Goal: Task Accomplishment & Management: Manage account settings

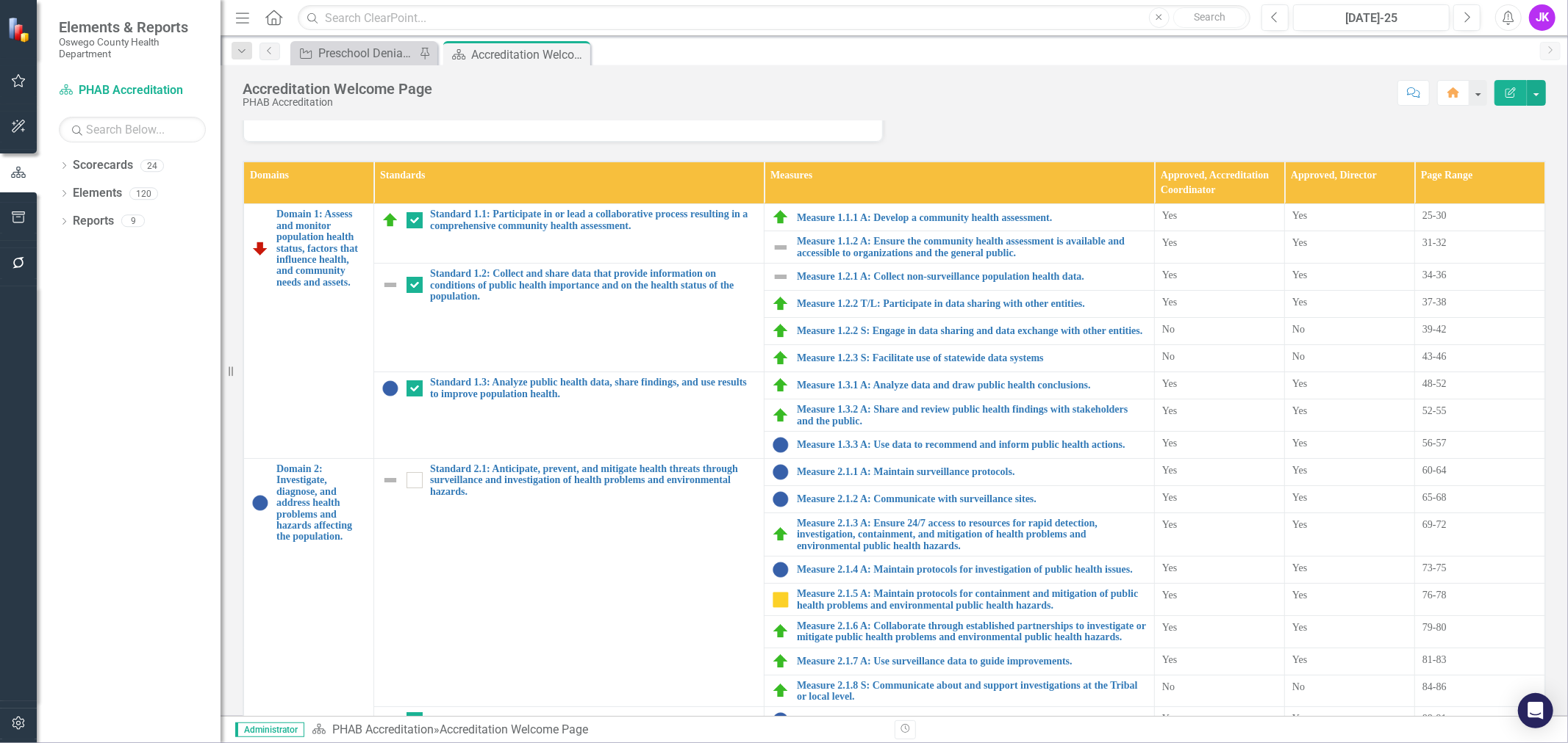
scroll to position [326, 0]
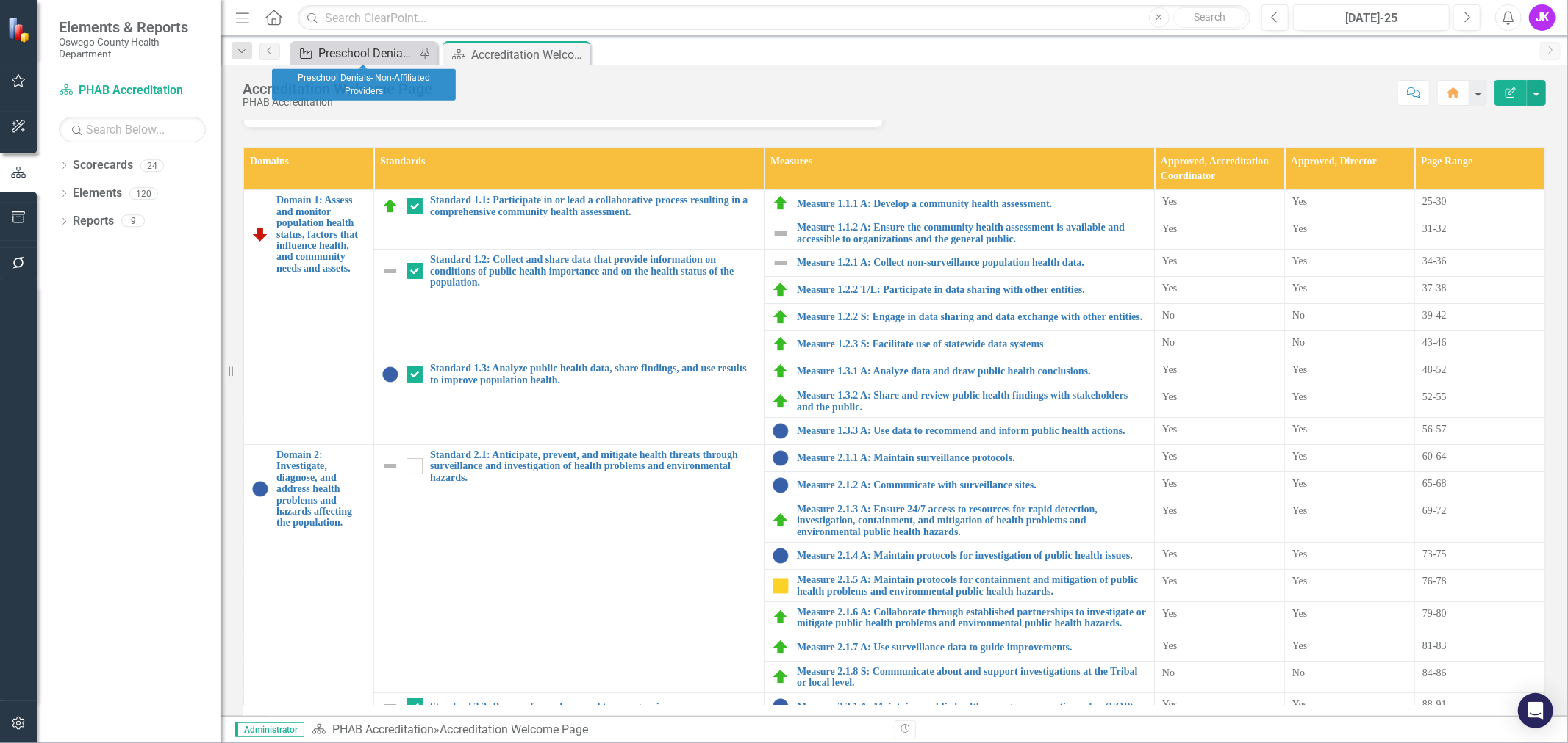
click at [338, 53] on div "Preschool Denials- Non-Affiliated Providers" at bounding box center [367, 53] width 97 height 19
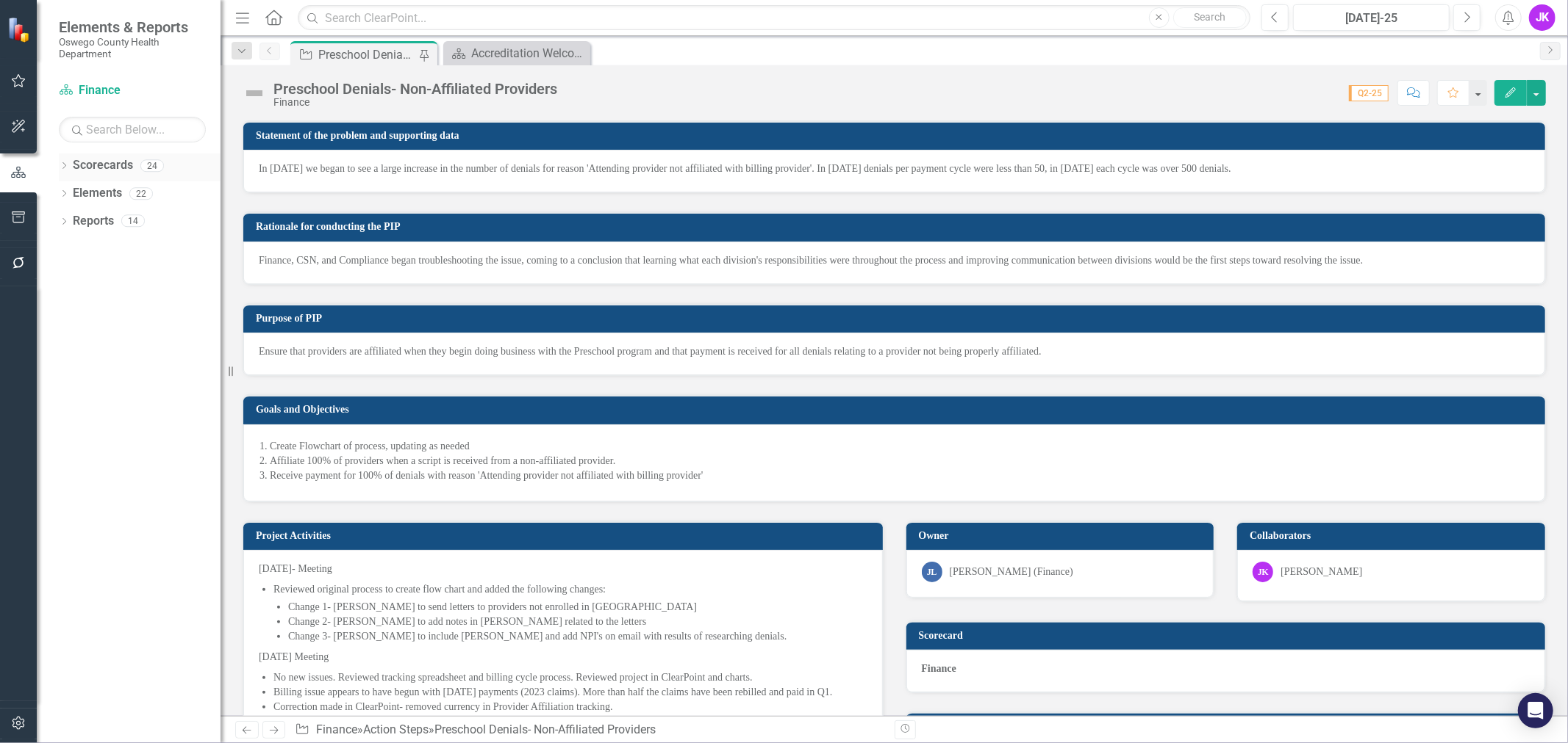
click at [99, 165] on link "Scorecards" at bounding box center [102, 166] width 61 height 17
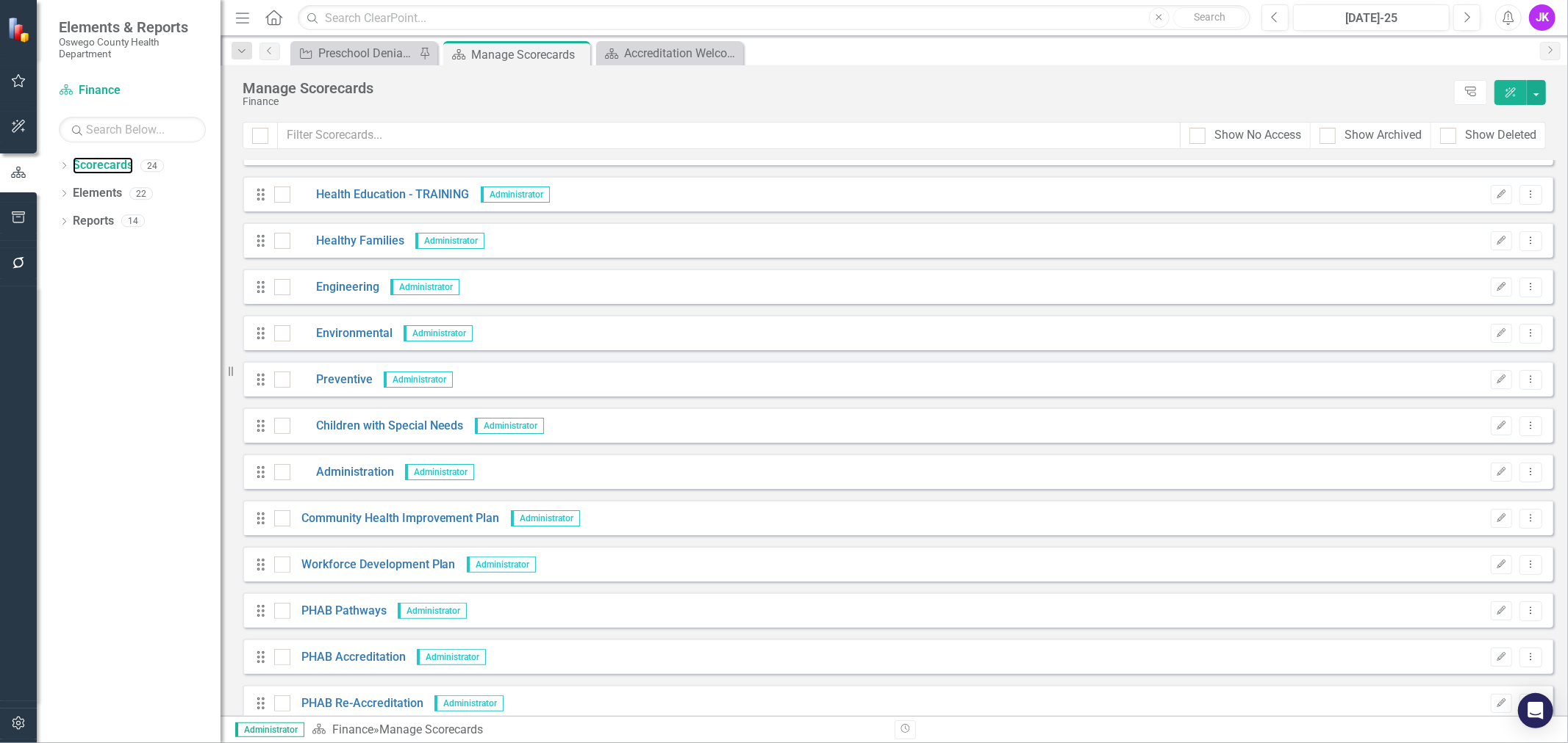
scroll to position [245, 0]
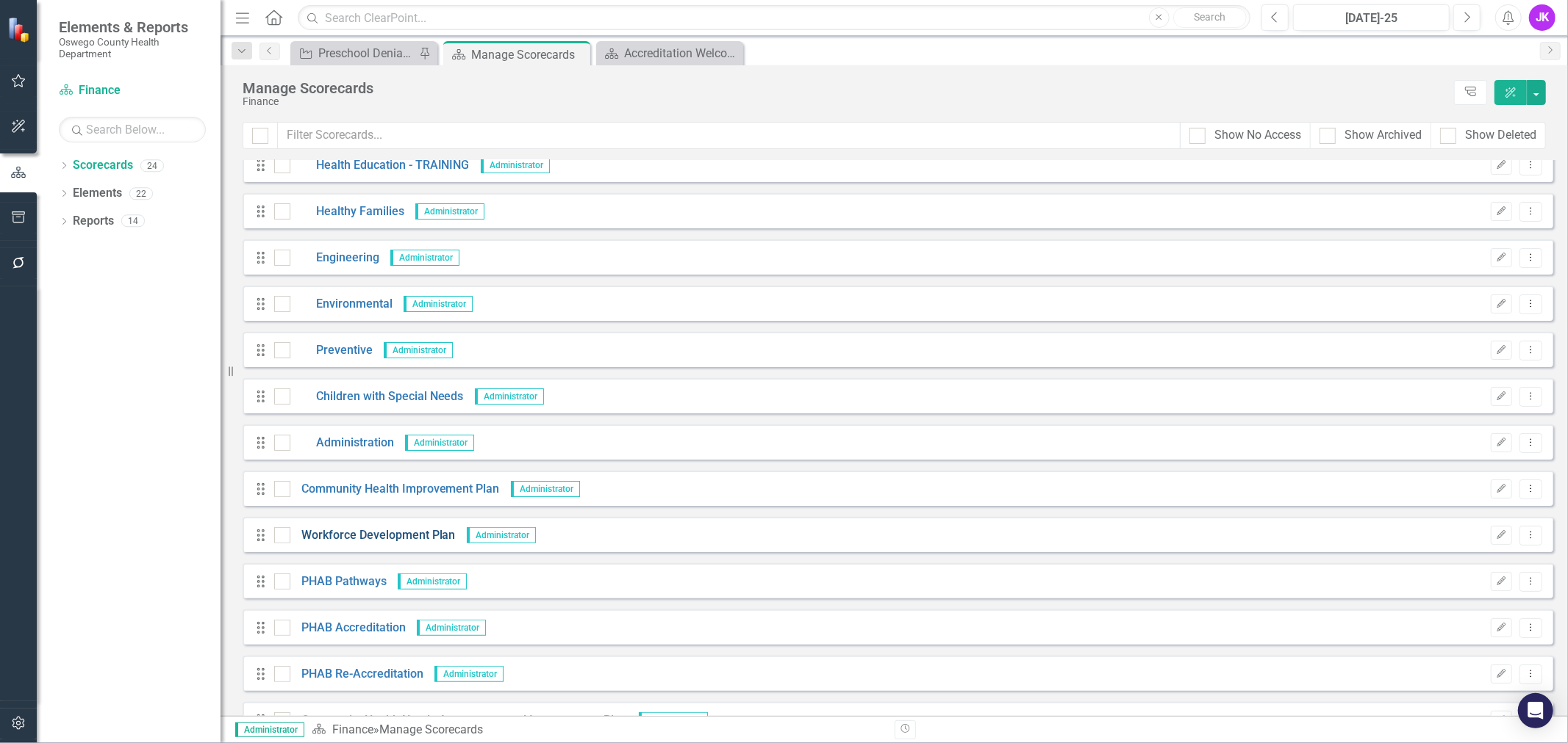
click at [417, 533] on link "Workforce Development Plan" at bounding box center [373, 535] width 165 height 17
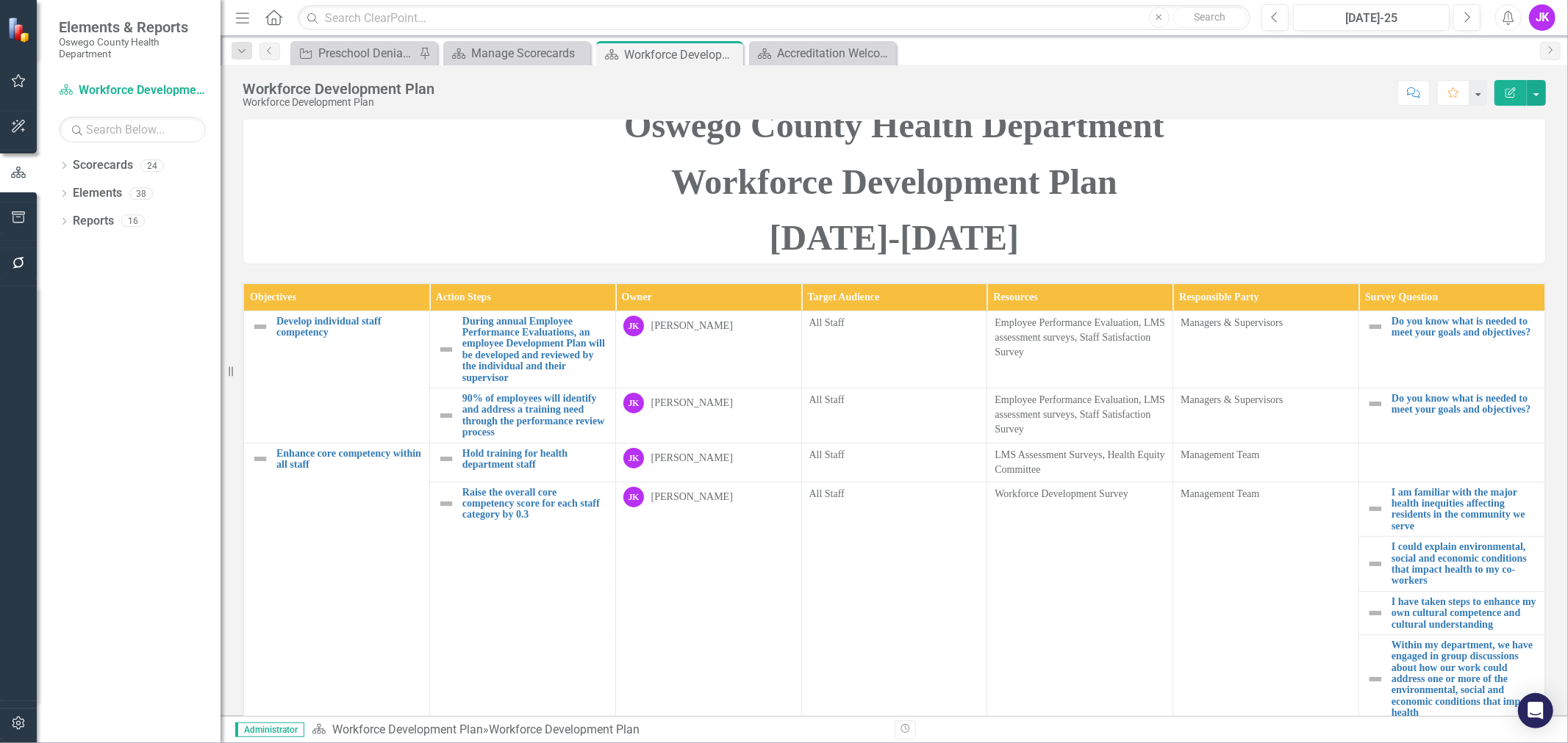
scroll to position [163, 0]
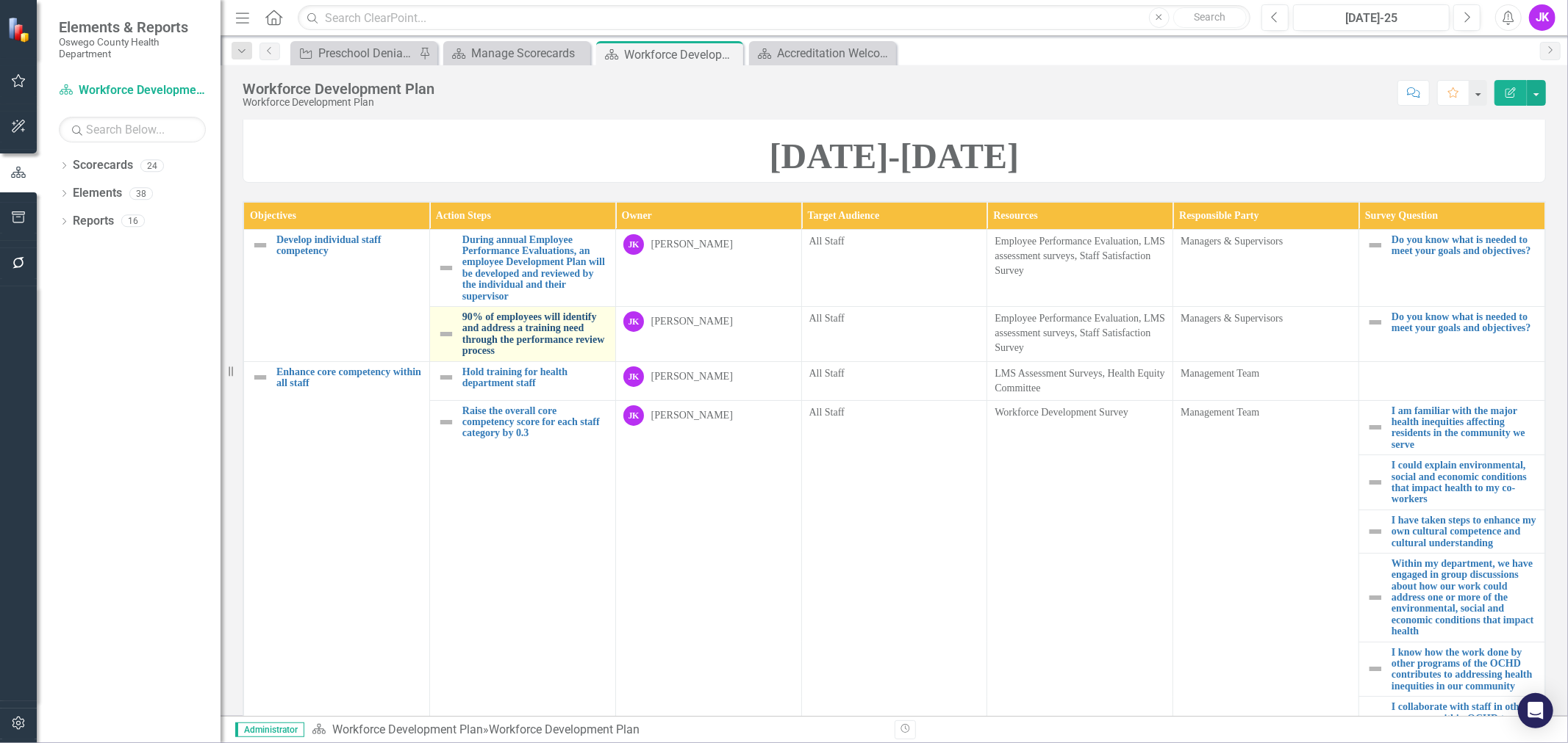
click at [562, 357] on link "90% of employees will identify and address a training need through the performa…" at bounding box center [535, 333] width 145 height 46
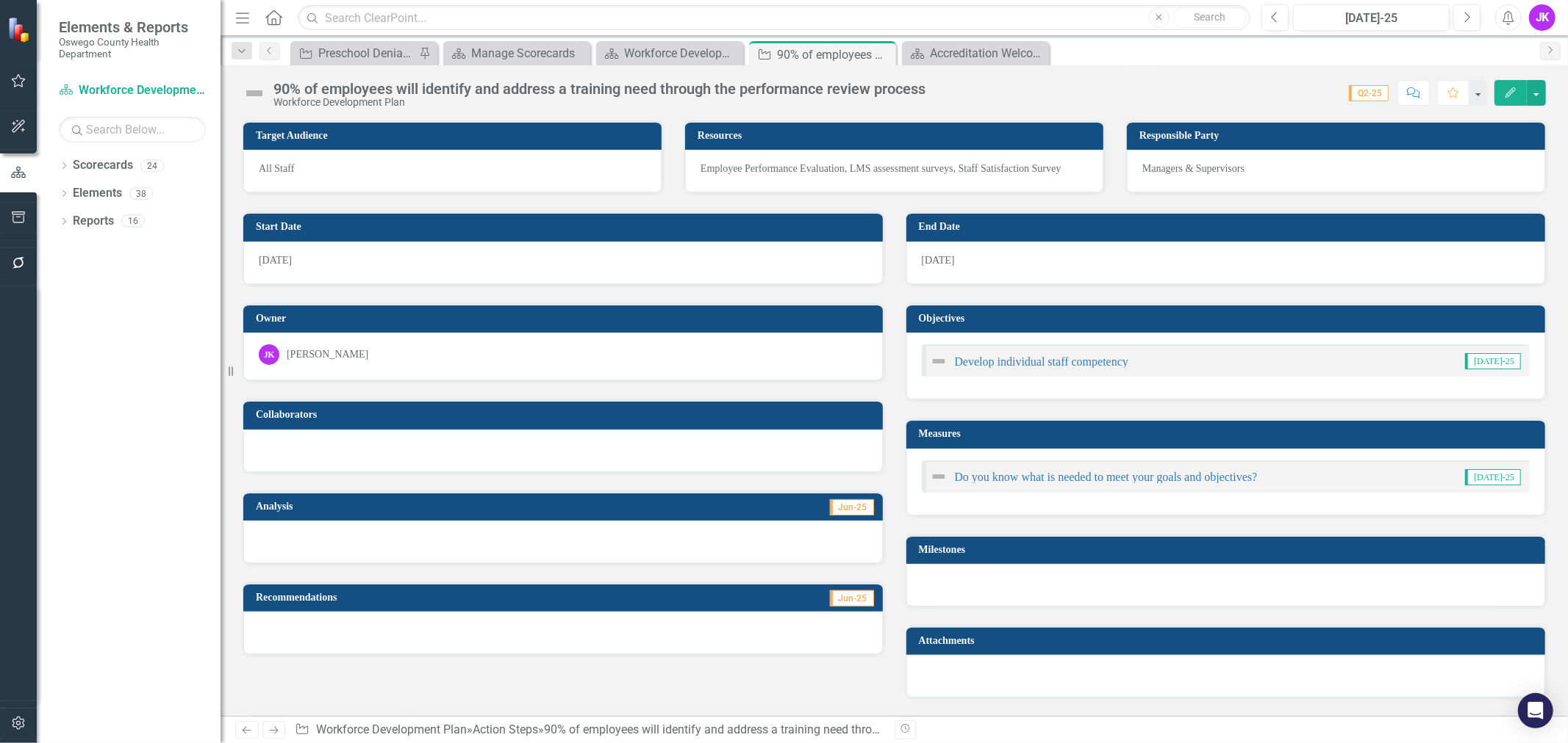
scroll to position [147, 0]
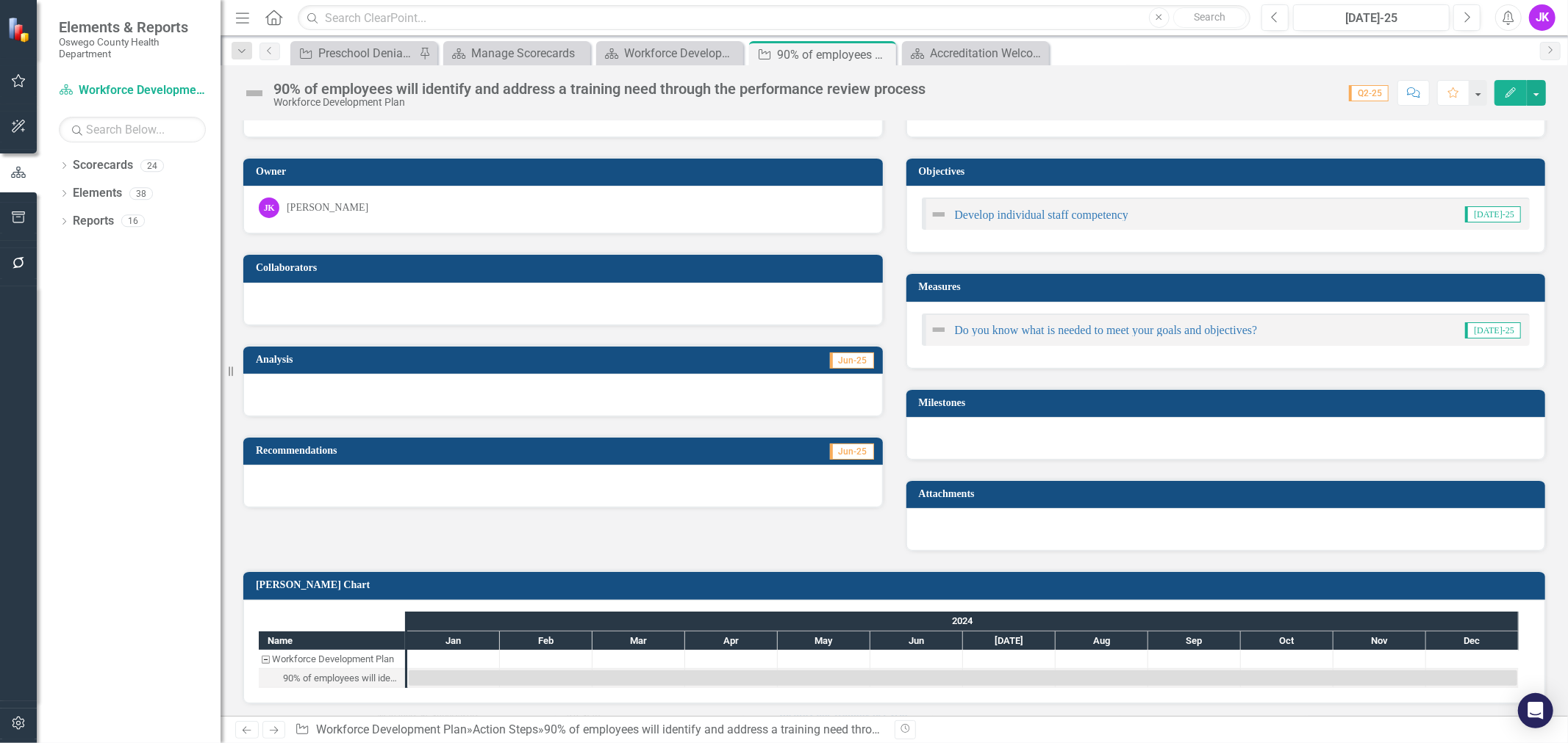
click at [1509, 88] on icon "Edit" at bounding box center [1510, 92] width 13 height 10
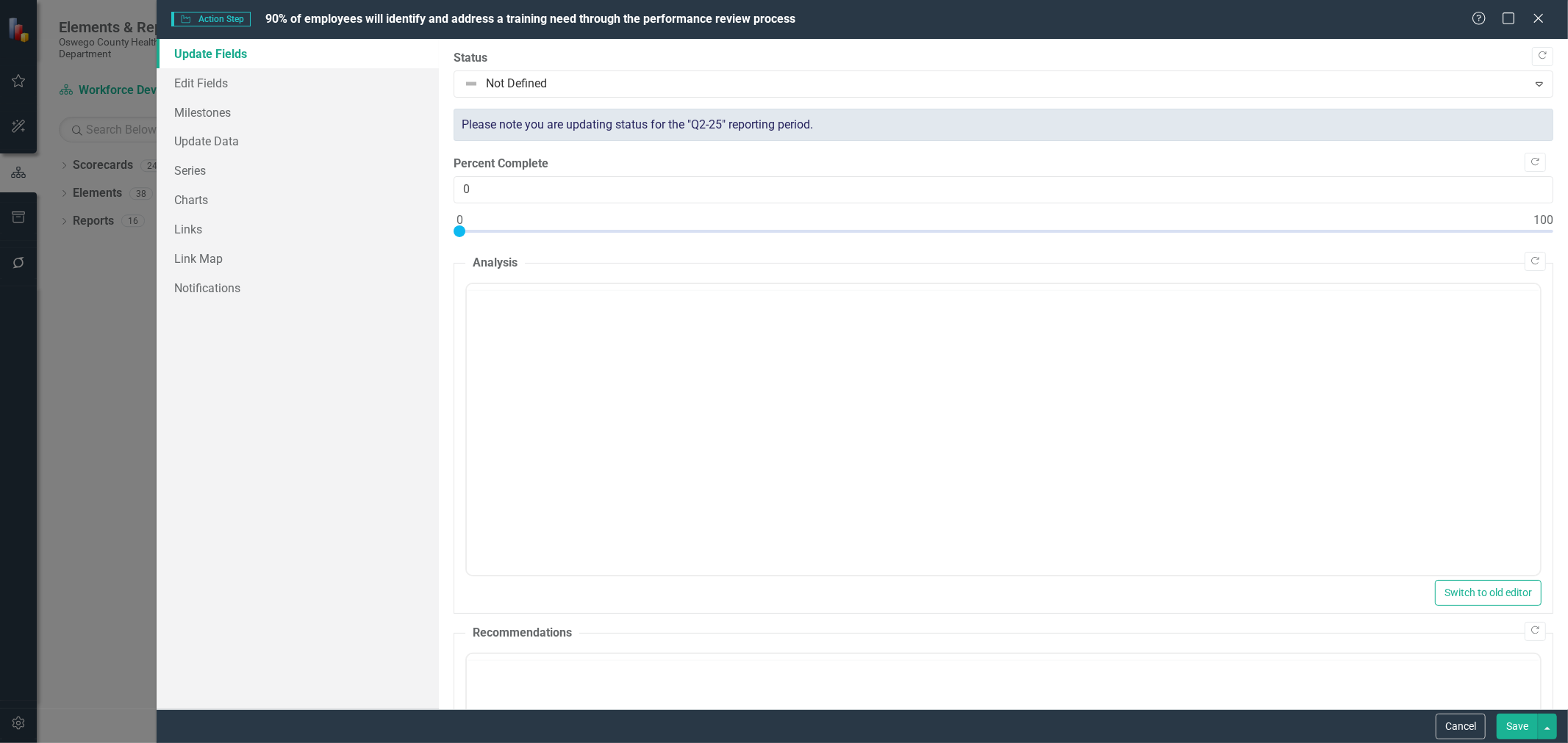
scroll to position [0, 0]
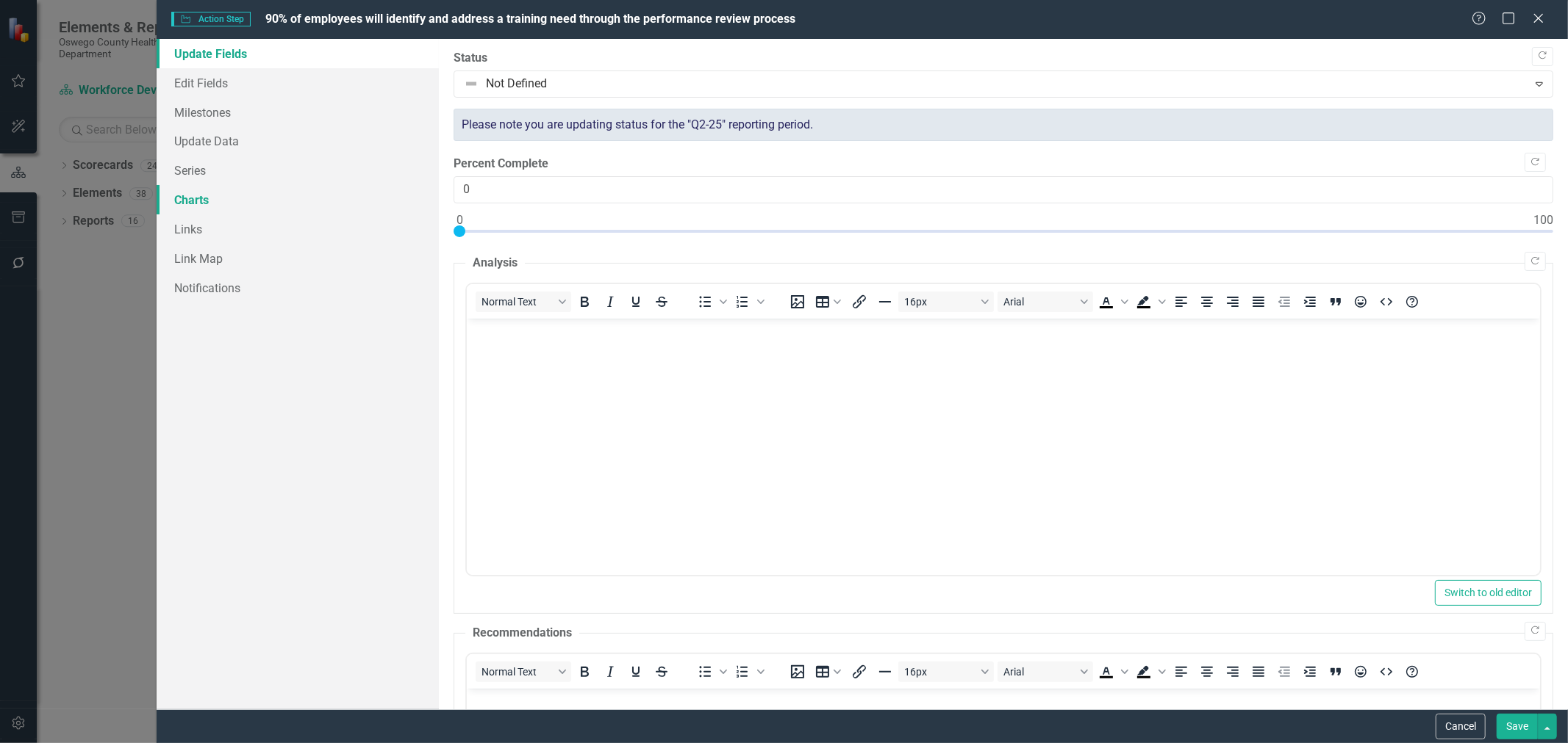
click at [207, 200] on link "Charts" at bounding box center [297, 200] width 282 height 30
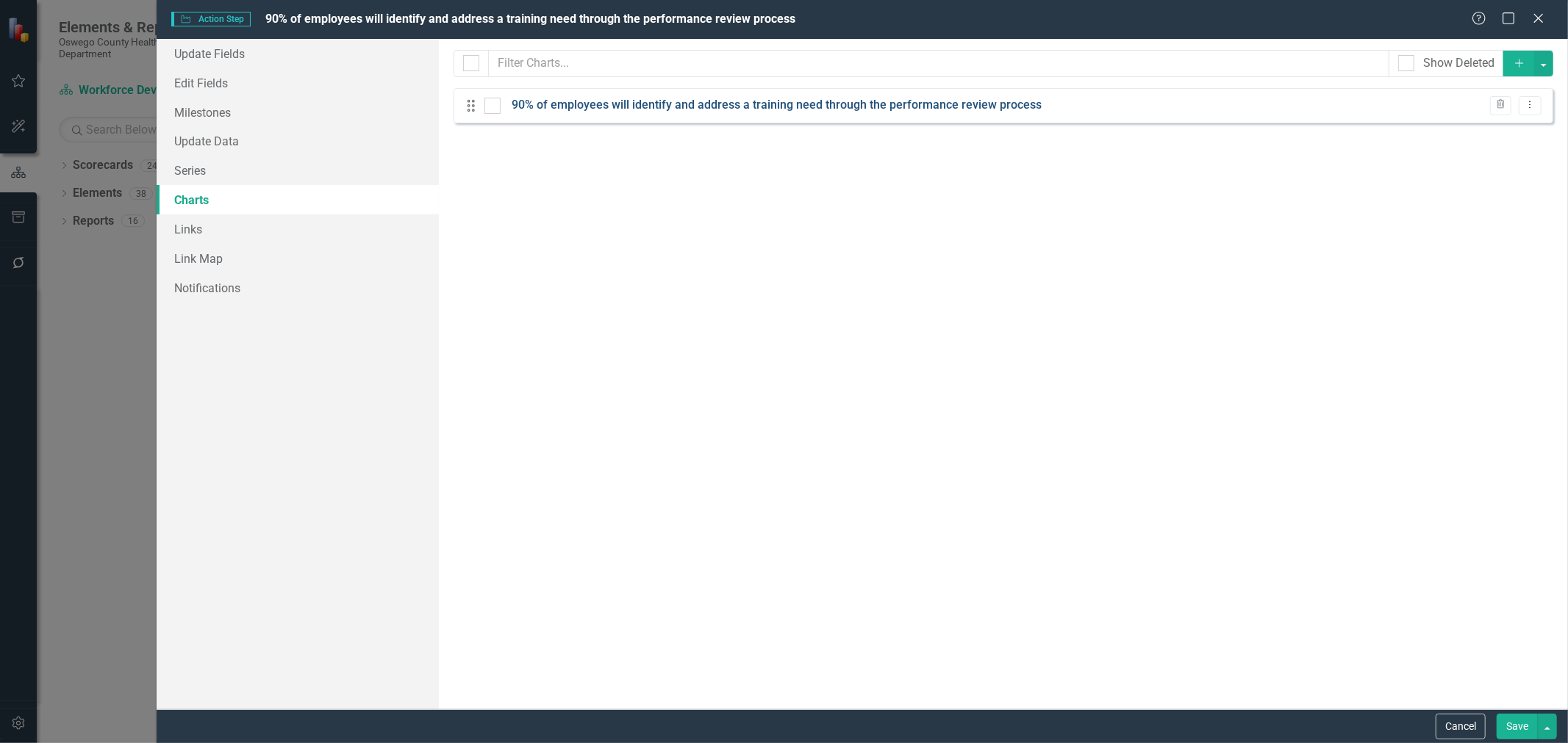
click at [572, 102] on link "90% of employees will identify and address a training need through the performa…" at bounding box center [776, 105] width 530 height 17
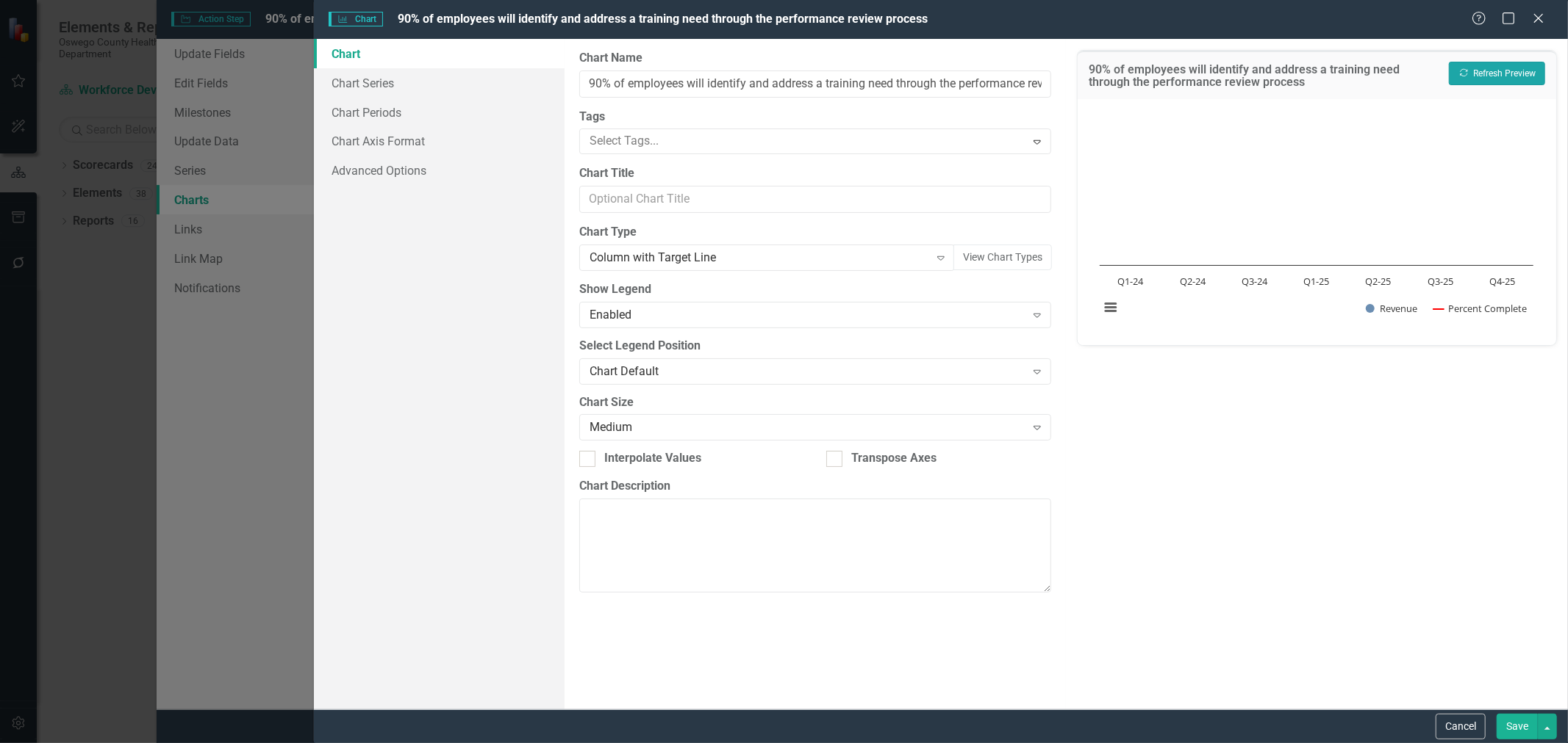
click at [1495, 66] on button "Recalculate Refresh Preview" at bounding box center [1496, 73] width 96 height 23
click at [1534, 19] on icon "Close" at bounding box center [1538, 18] width 19 height 14
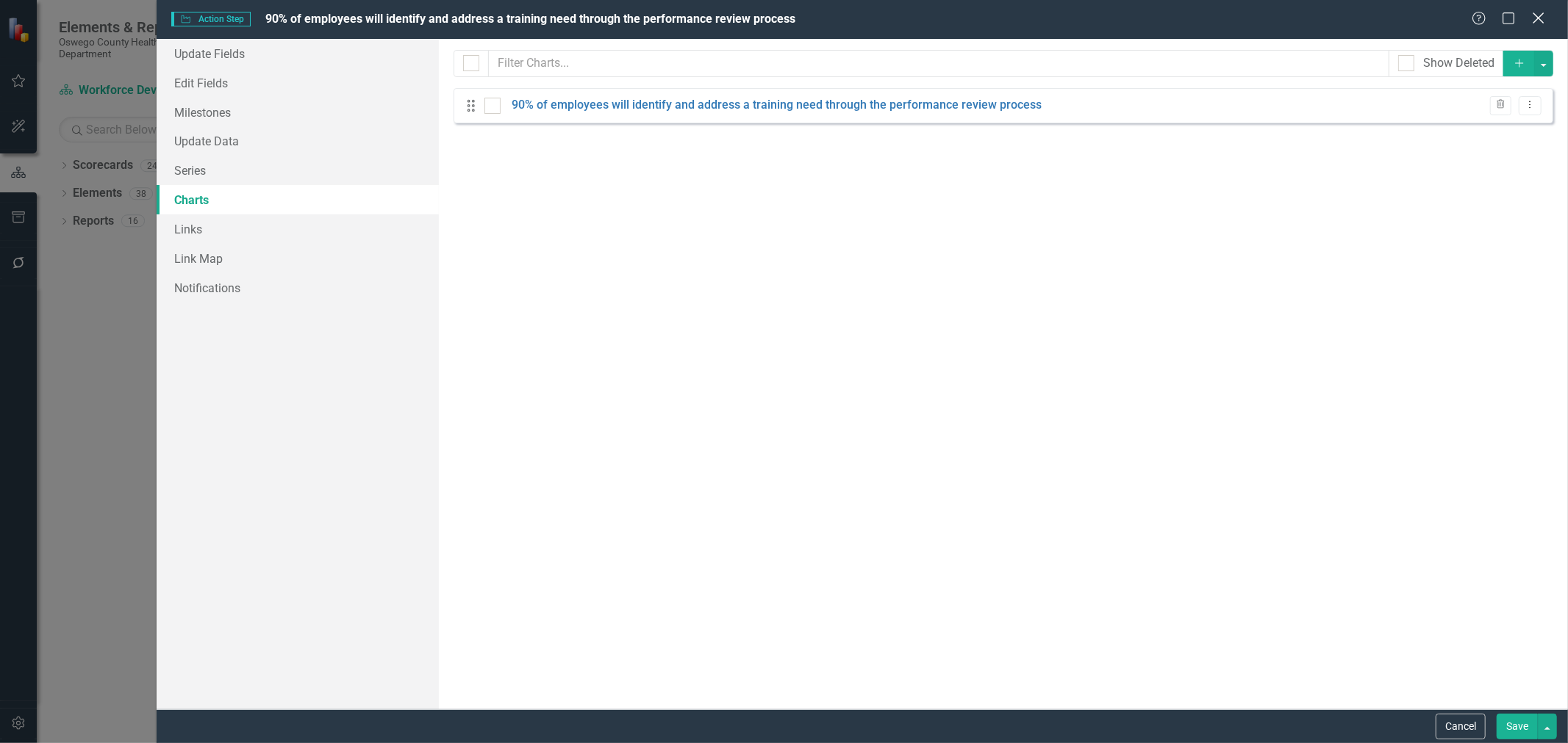
click at [1542, 16] on icon "Close" at bounding box center [1538, 18] width 19 height 14
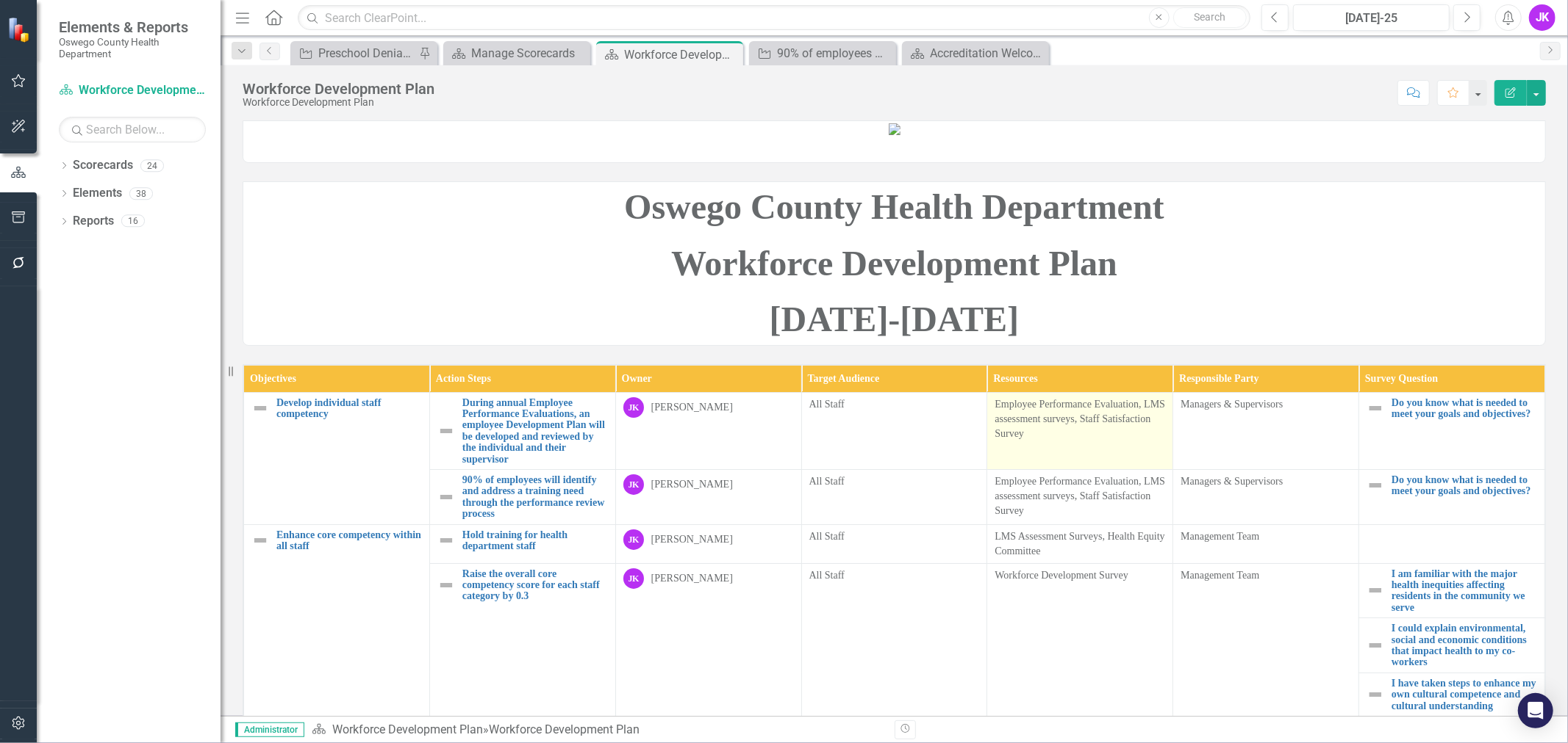
click at [1057, 441] on p "Employee Performance Evaluation, LMS assessment surveys, Staff Satisfaction Sur…" at bounding box center [1079, 419] width 170 height 44
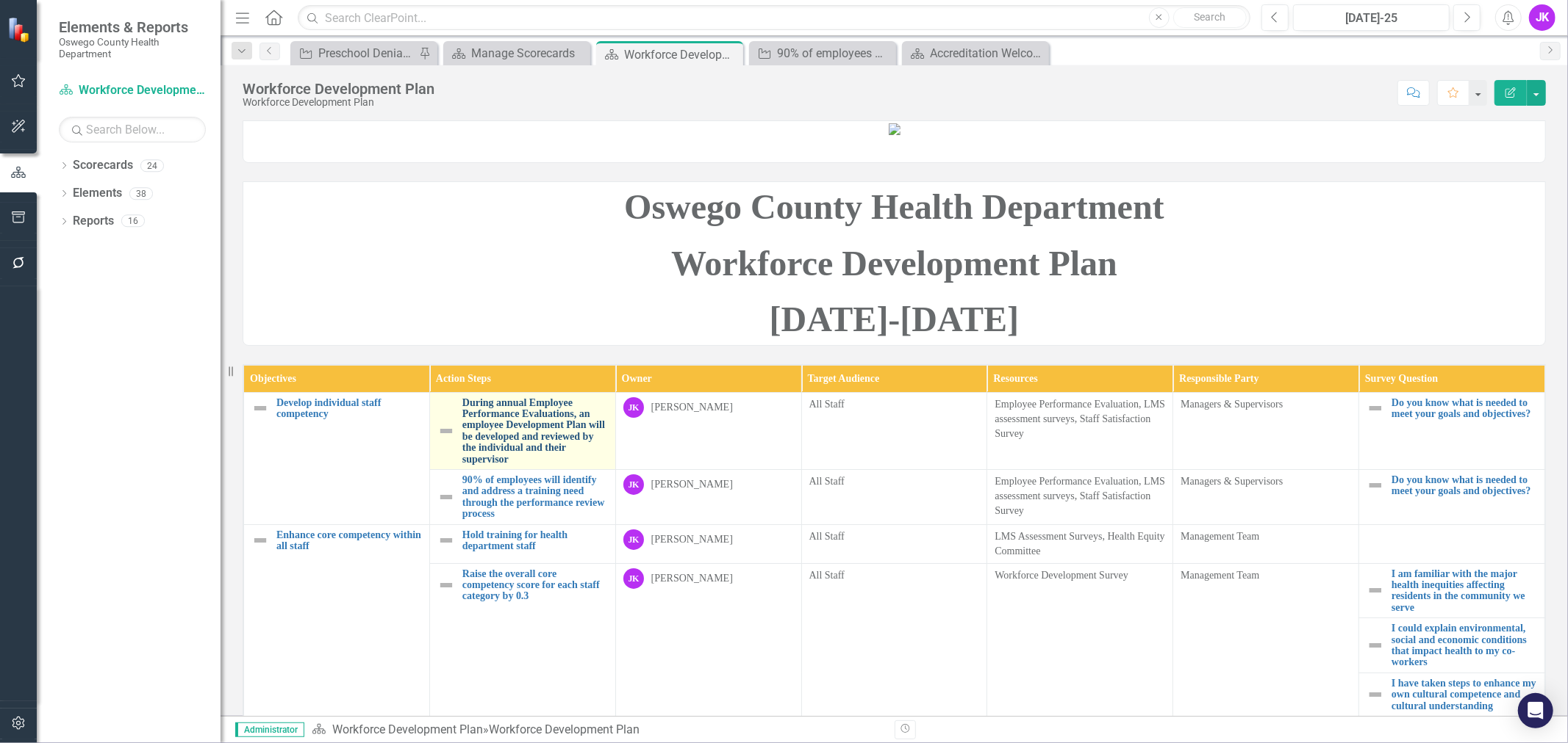
click at [535, 465] on link "During annual Employee Performance Evaluations, an employee Development Plan wi…" at bounding box center [535, 431] width 145 height 68
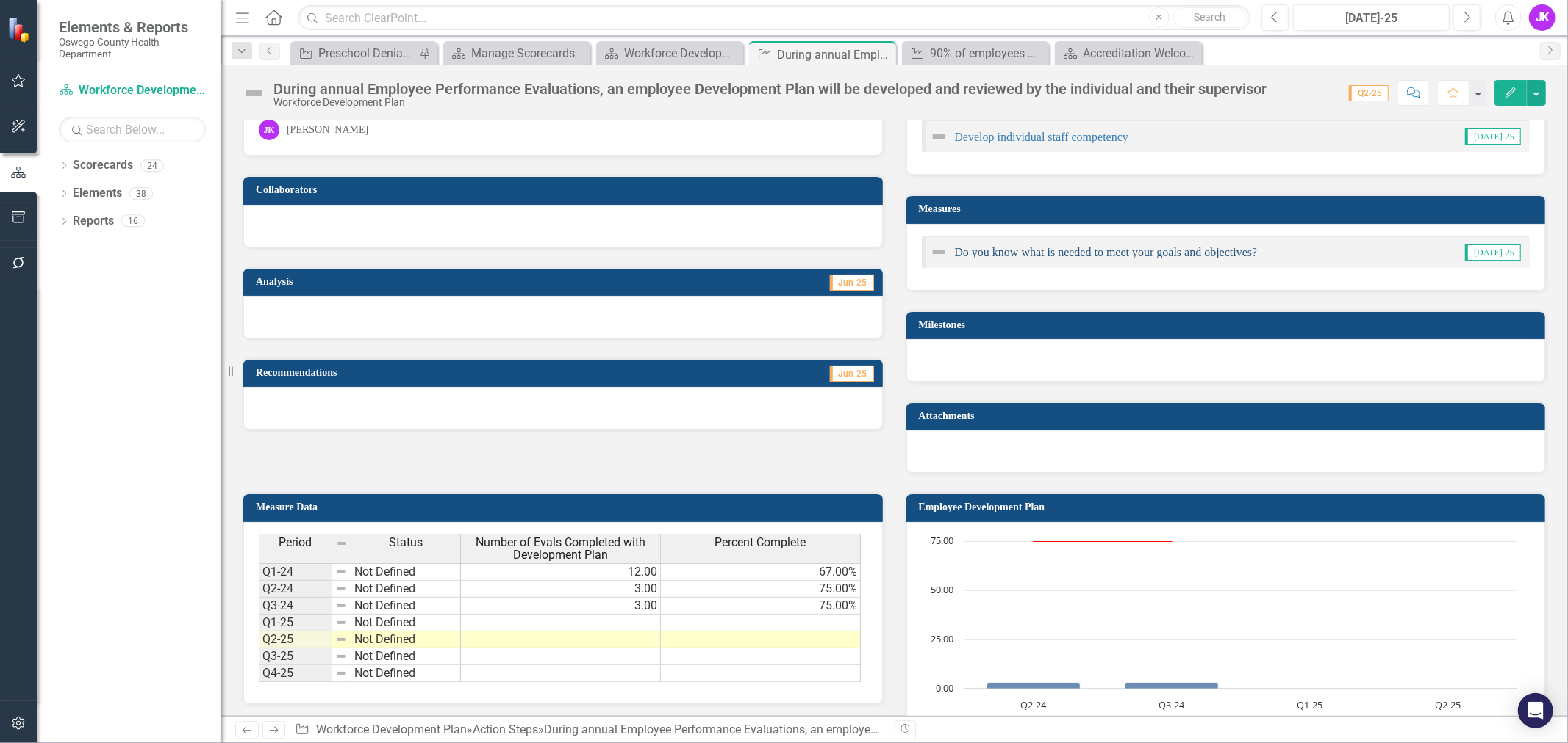
scroll to position [290, 0]
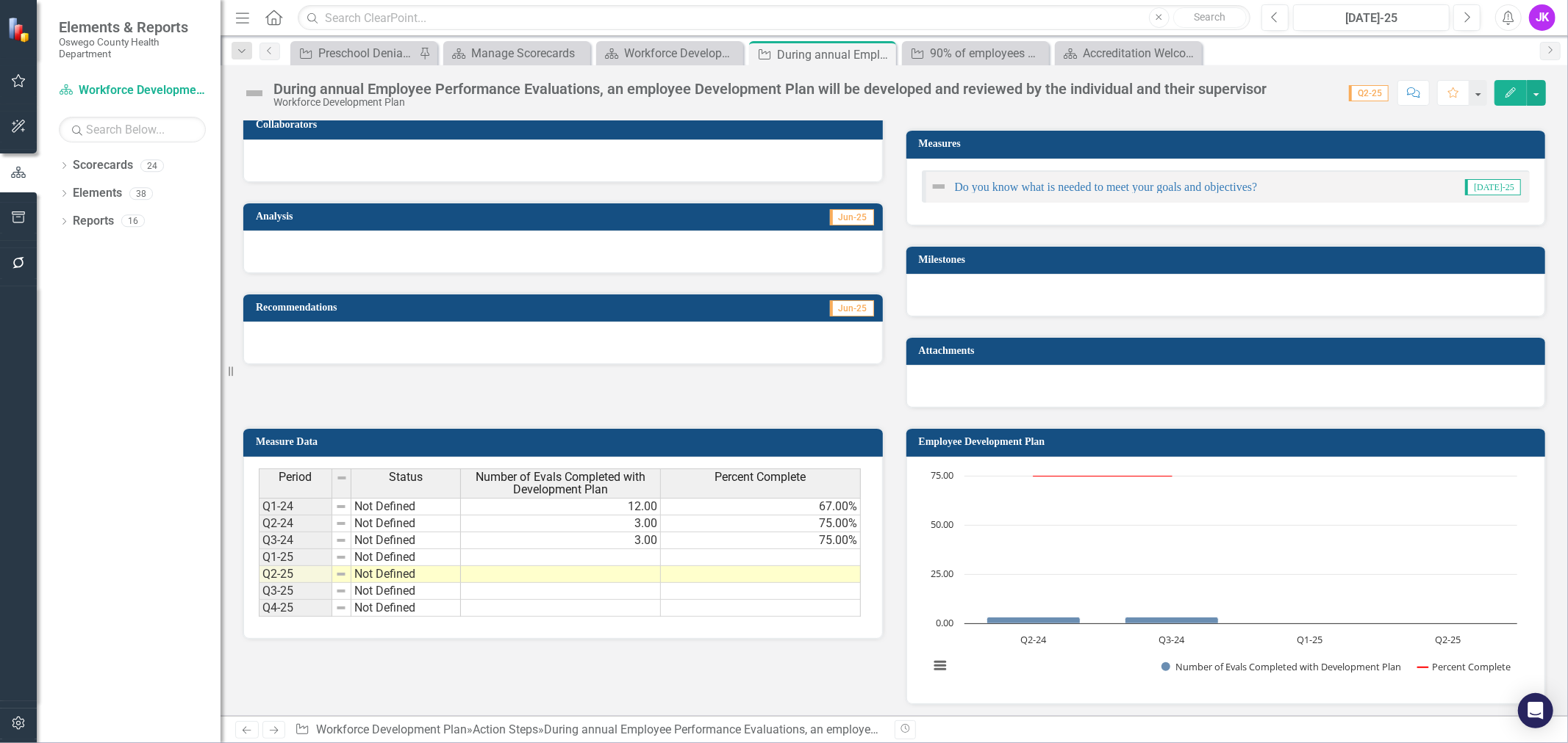
click at [579, 555] on td at bounding box center [561, 558] width 200 height 17
click at [579, 574] on td at bounding box center [561, 574] width 200 height 17
click at [592, 544] on td "3.00" at bounding box center [561, 541] width 200 height 17
click at [642, 551] on td at bounding box center [561, 558] width 200 height 17
click at [635, 549] on td at bounding box center [561, 558] width 200 height 17
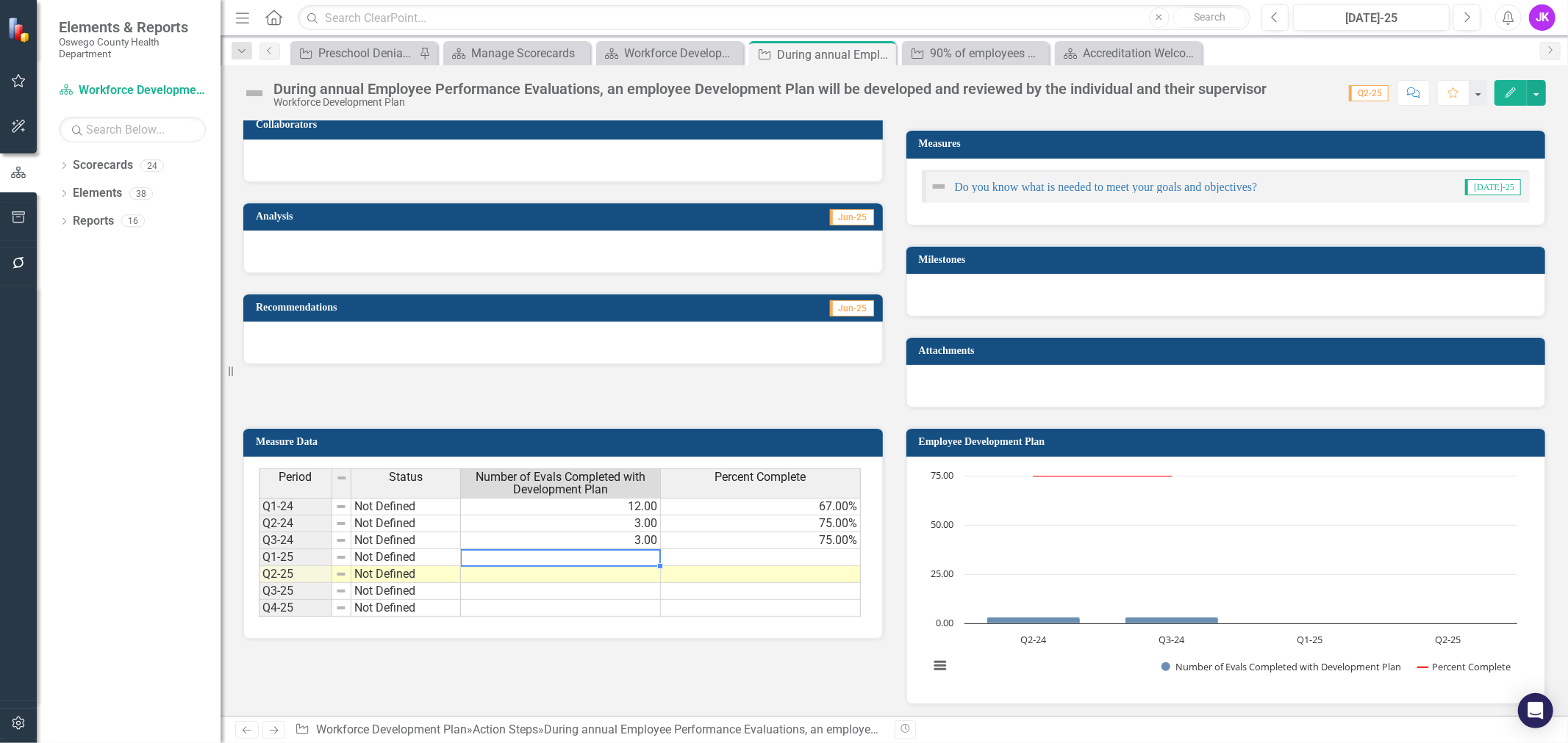
click at [635, 549] on td at bounding box center [561, 558] width 200 height 17
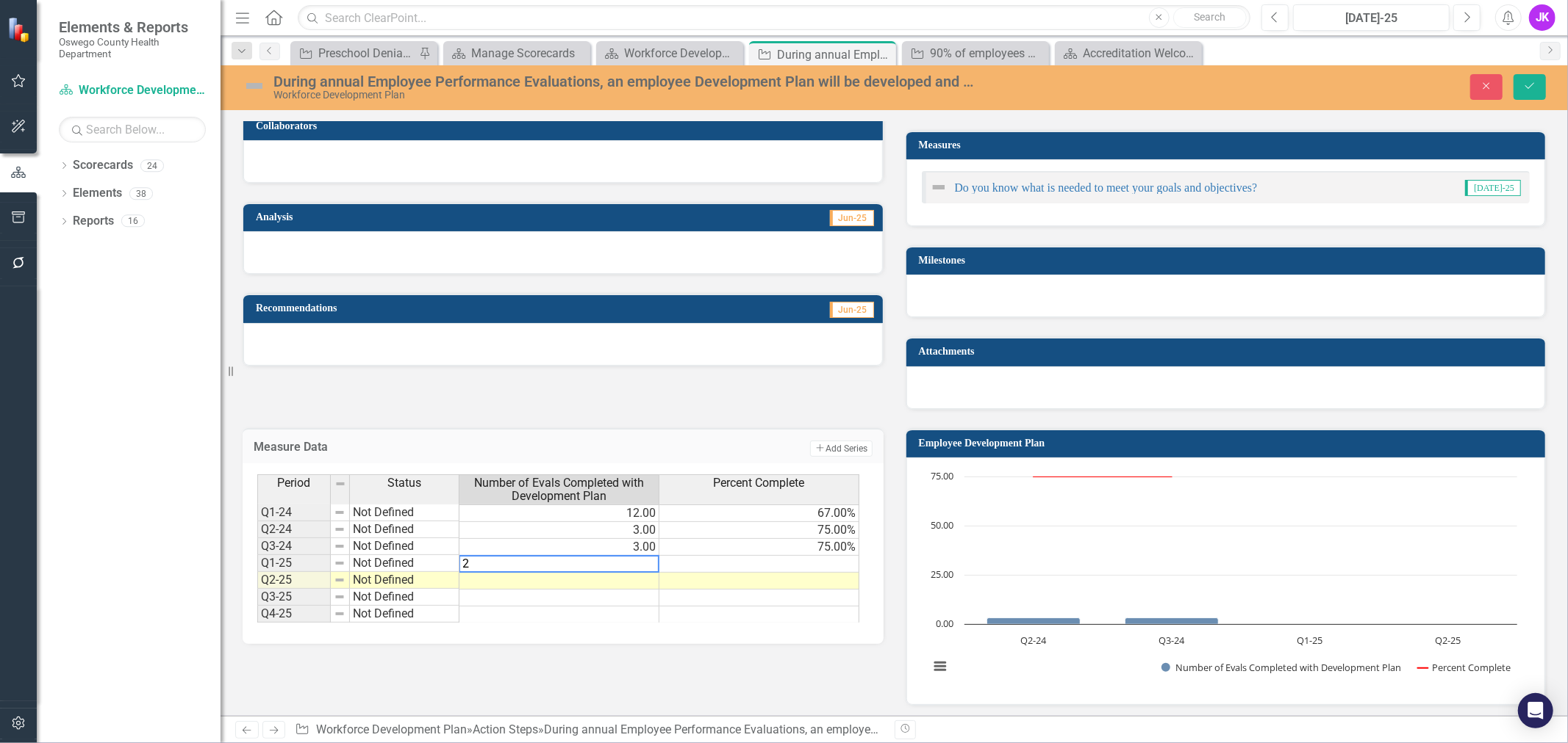
type textarea "23"
type textarea "15"
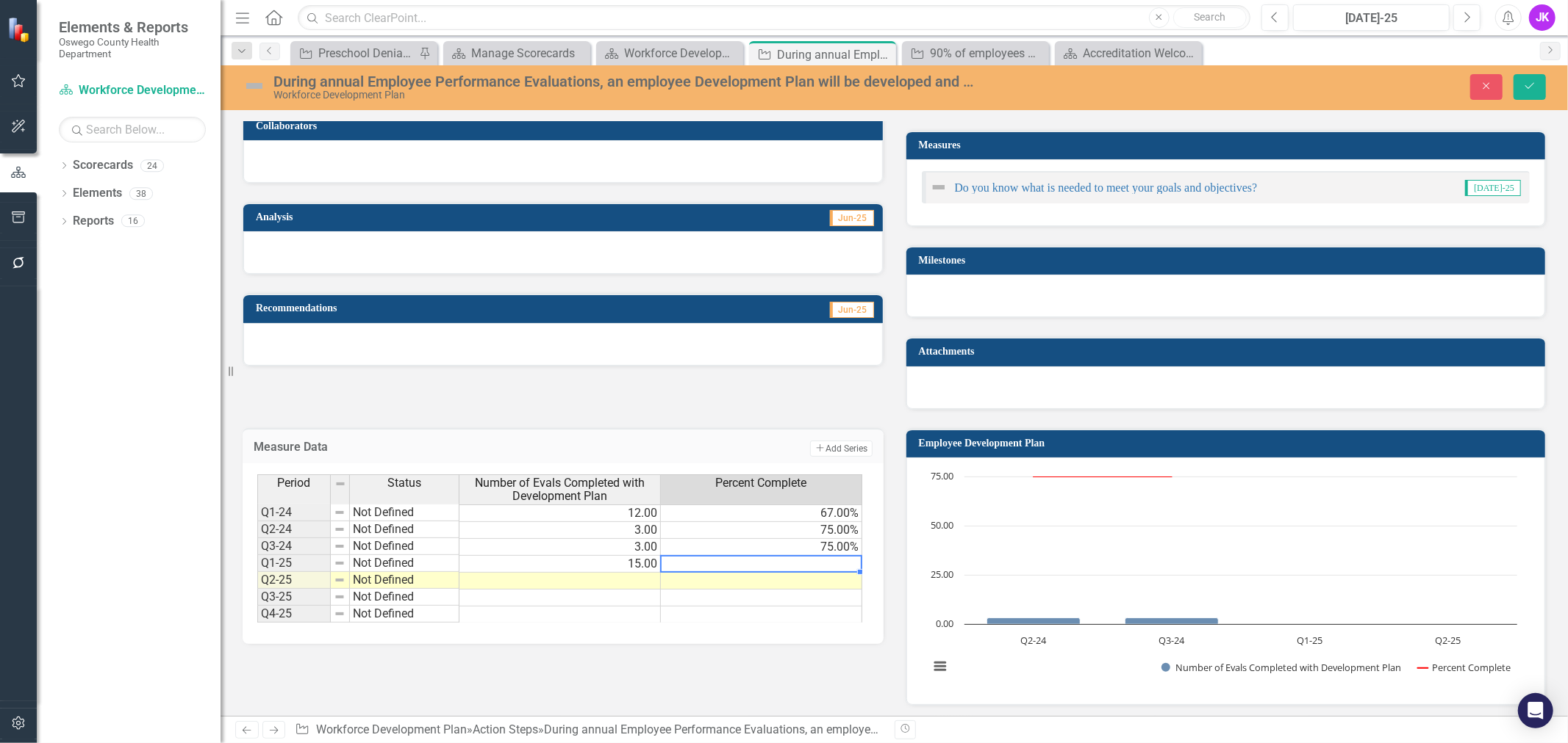
scroll to position [0, 9]
type textarea "65"
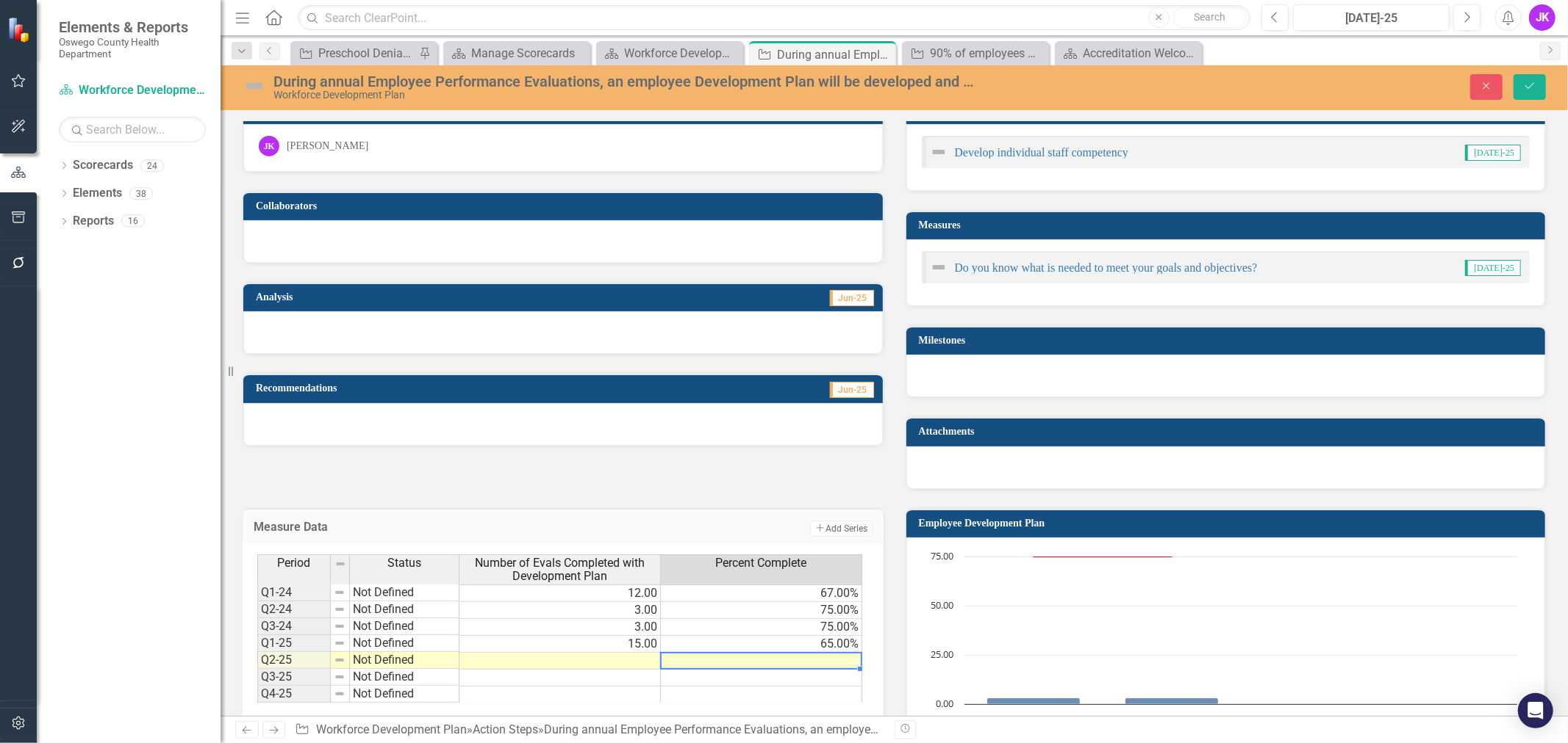
scroll to position [0, 0]
click at [1529, 86] on icon "Save" at bounding box center [1530, 86] width 13 height 10
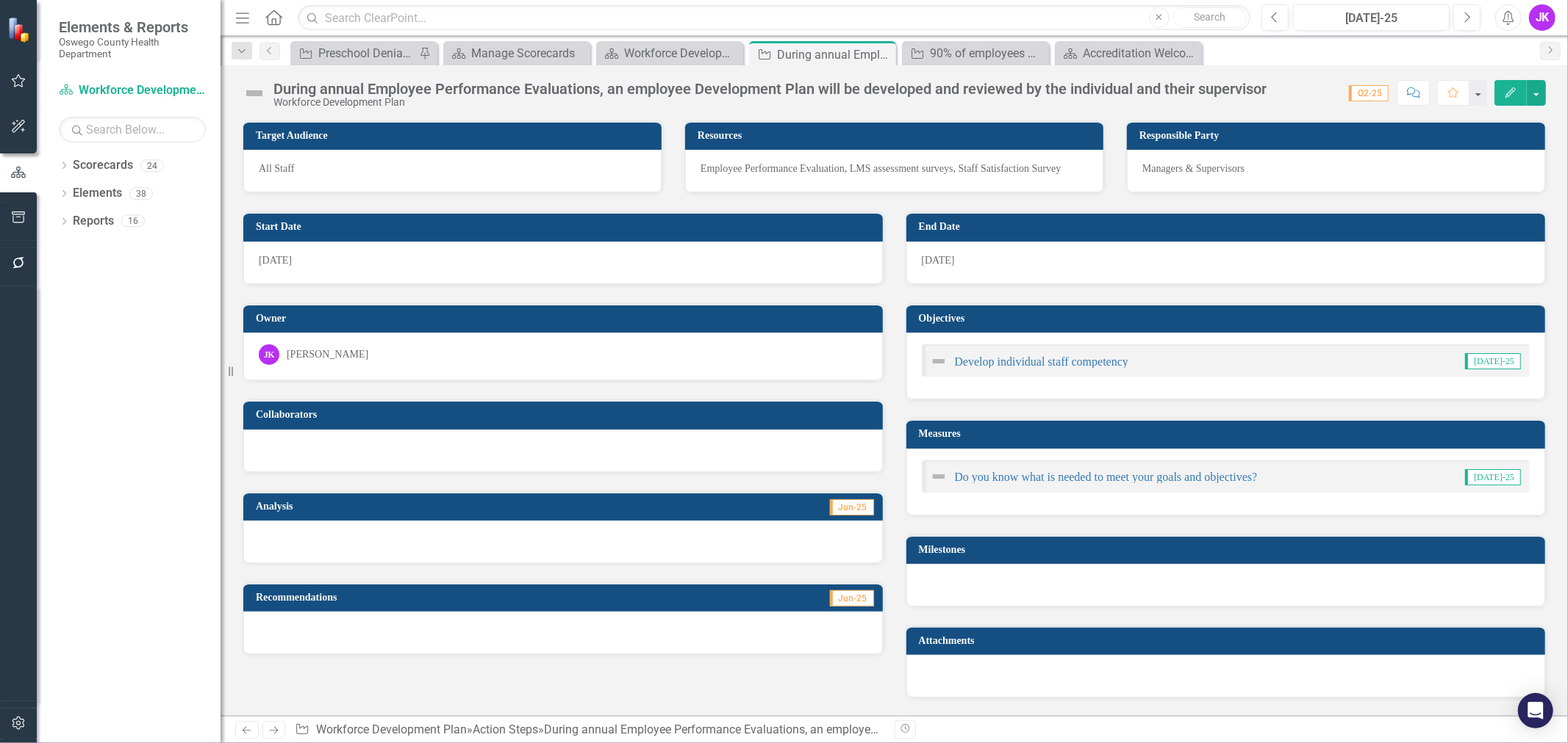
click at [1508, 88] on icon "Edit" at bounding box center [1510, 92] width 13 height 10
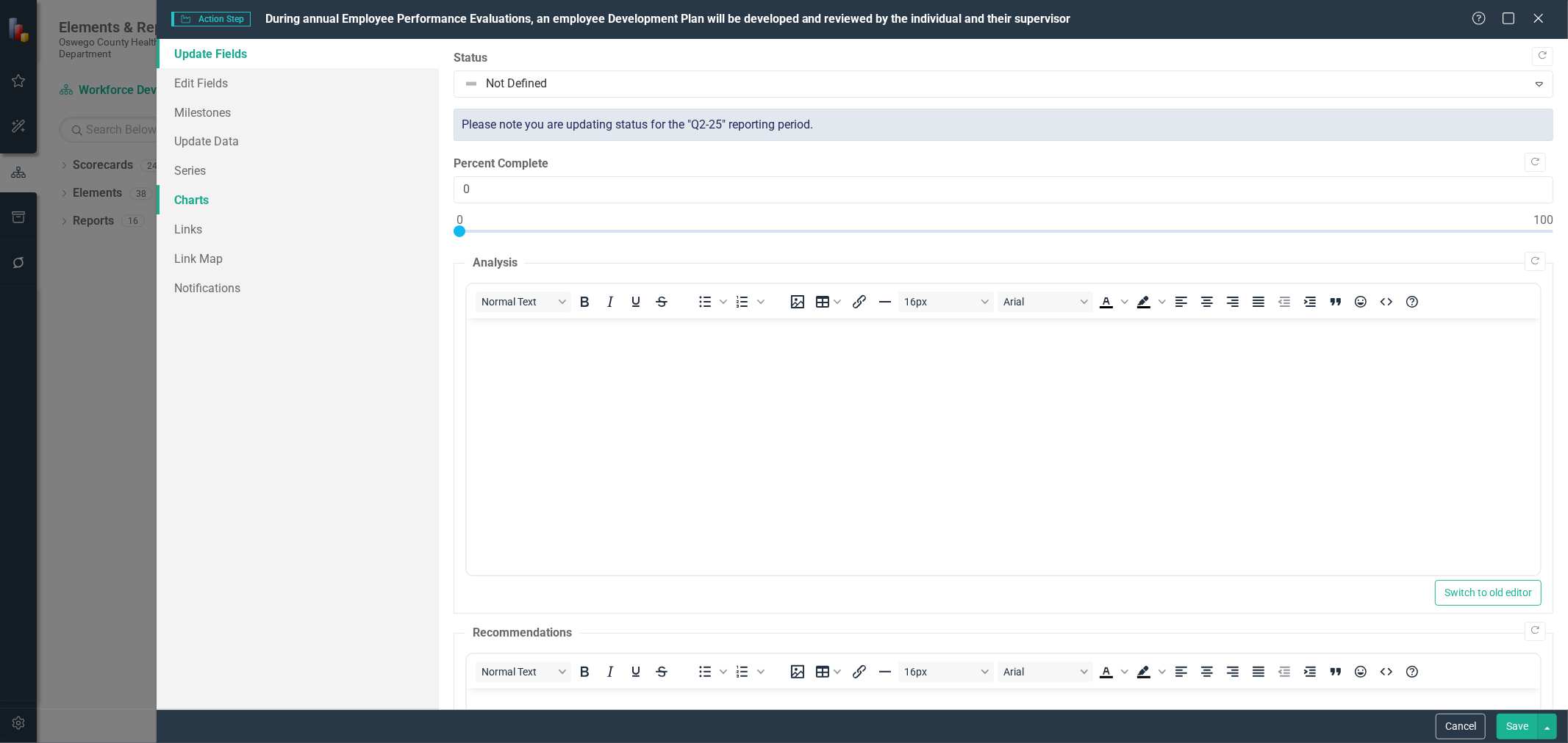
click at [200, 200] on link "Charts" at bounding box center [297, 200] width 282 height 30
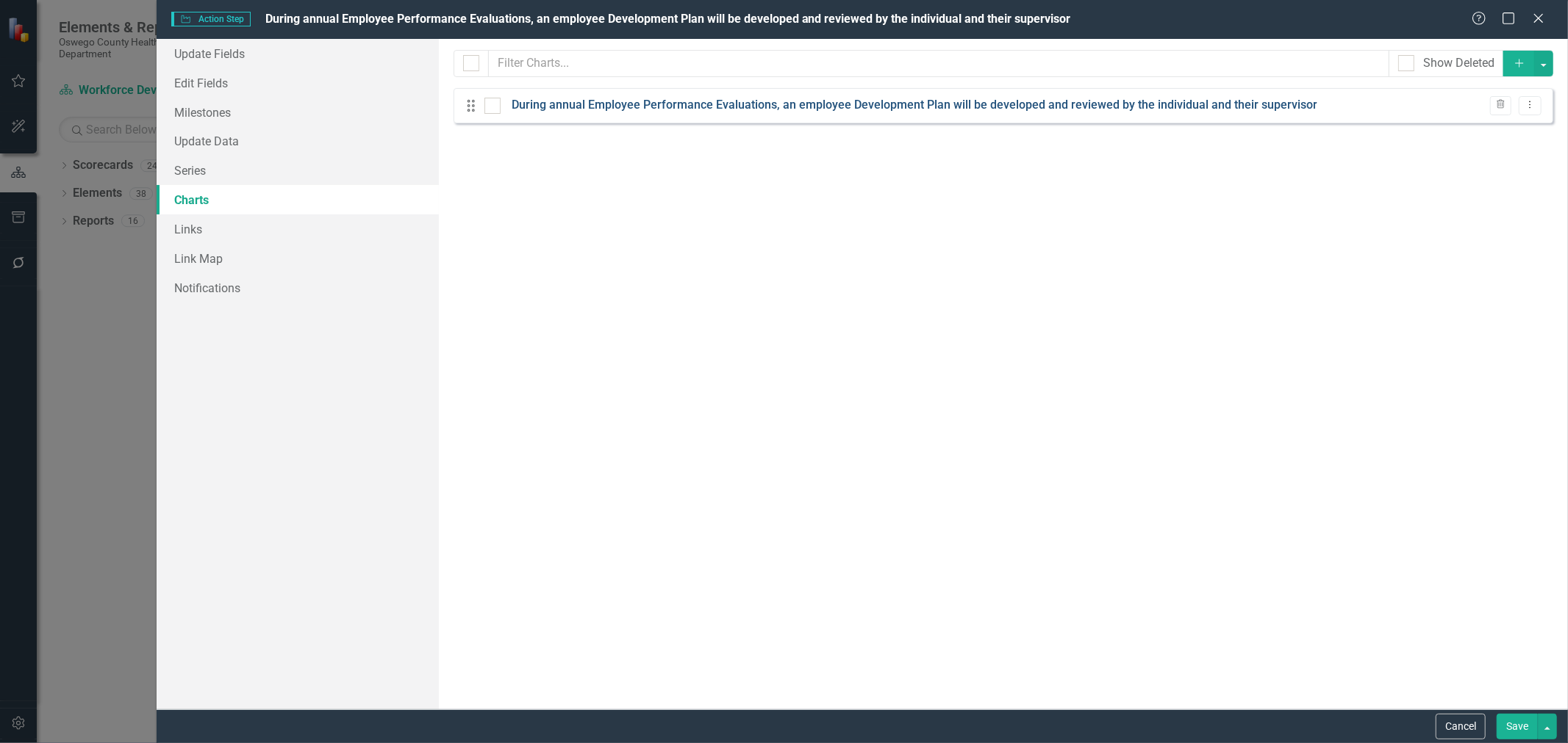
click at [703, 109] on link "During annual Employee Performance Evaluations, an employee Development Plan wi…" at bounding box center [914, 105] width 806 height 17
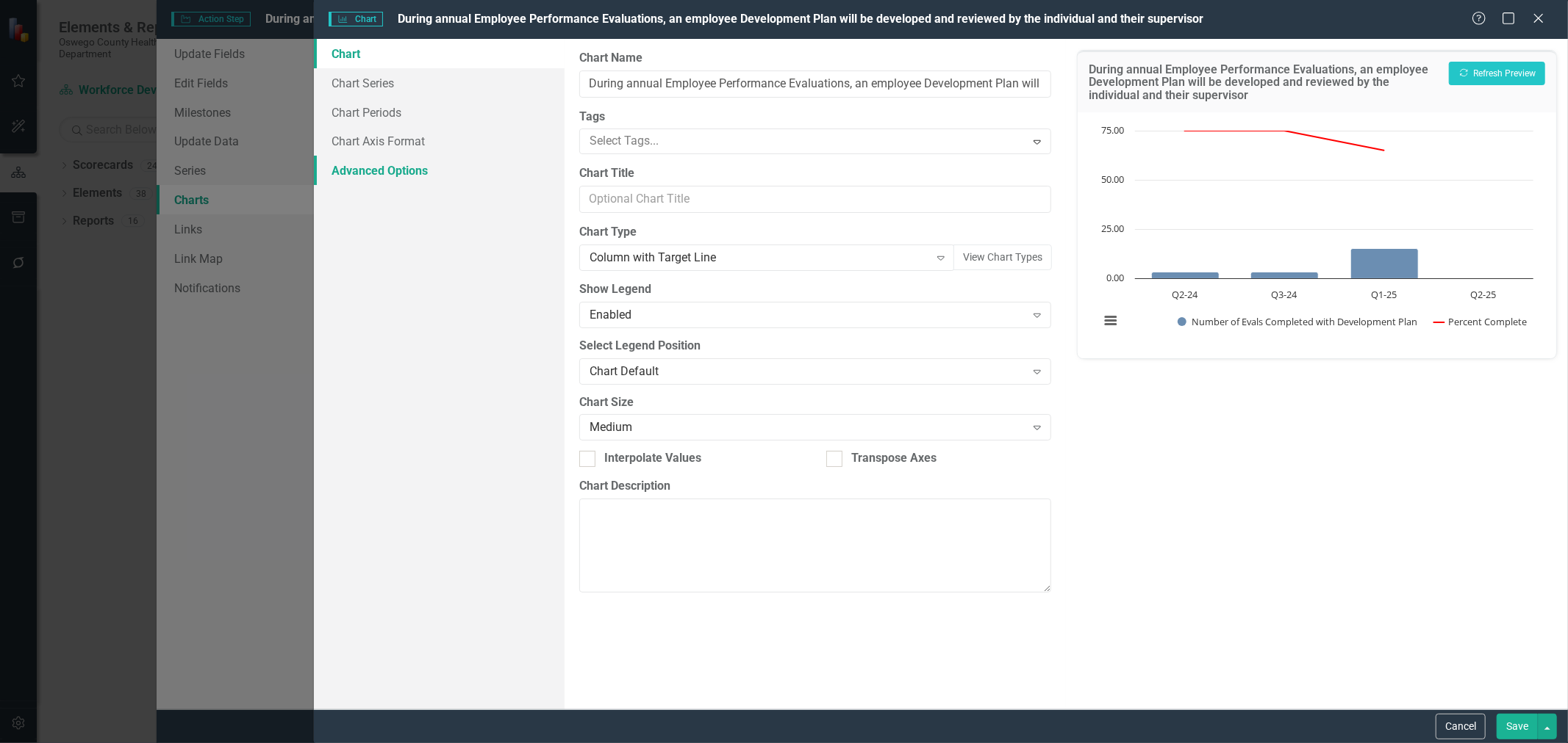
click at [383, 169] on link "Advanced Options" at bounding box center [439, 170] width 251 height 30
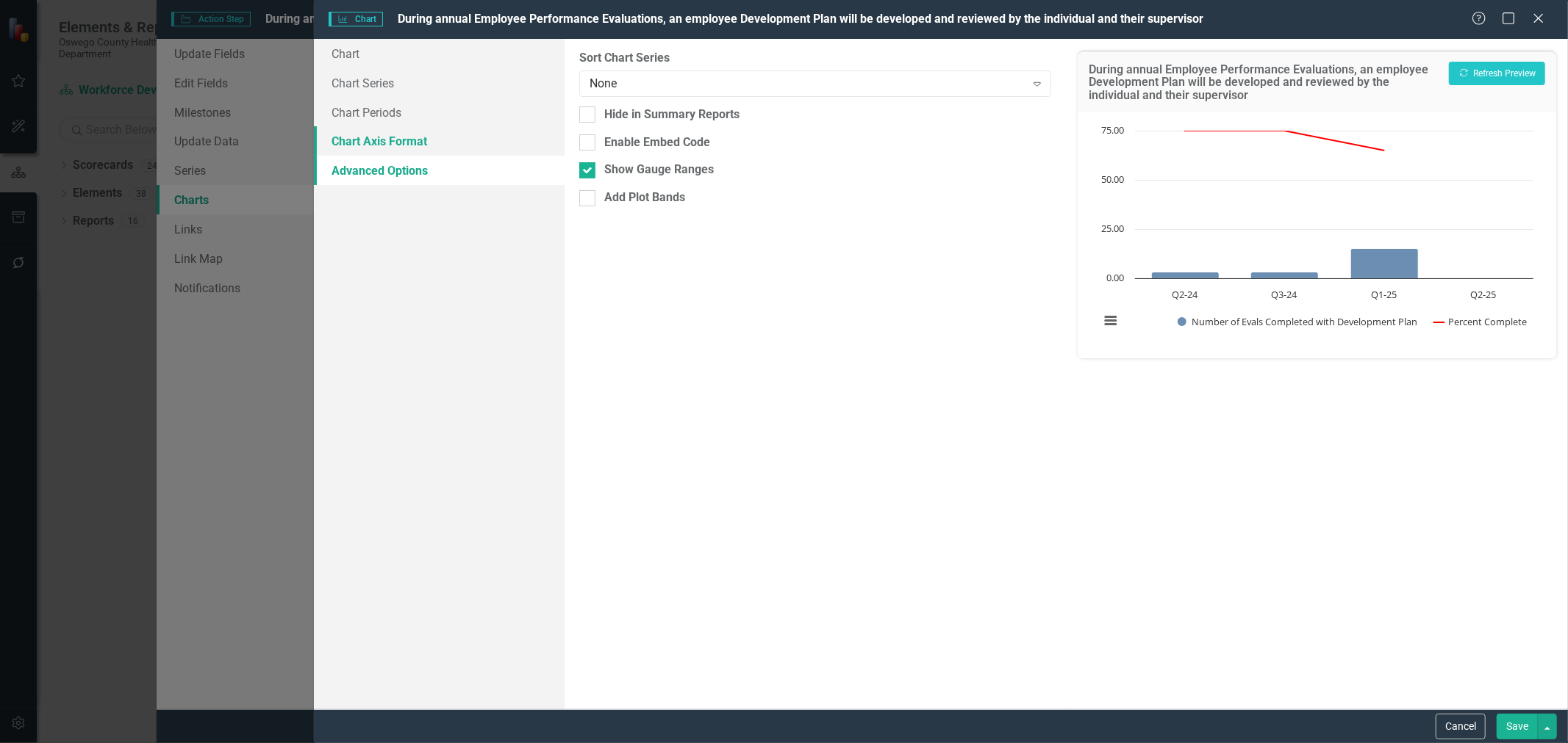
click at [353, 137] on link "Chart Axis Format" at bounding box center [439, 142] width 251 height 30
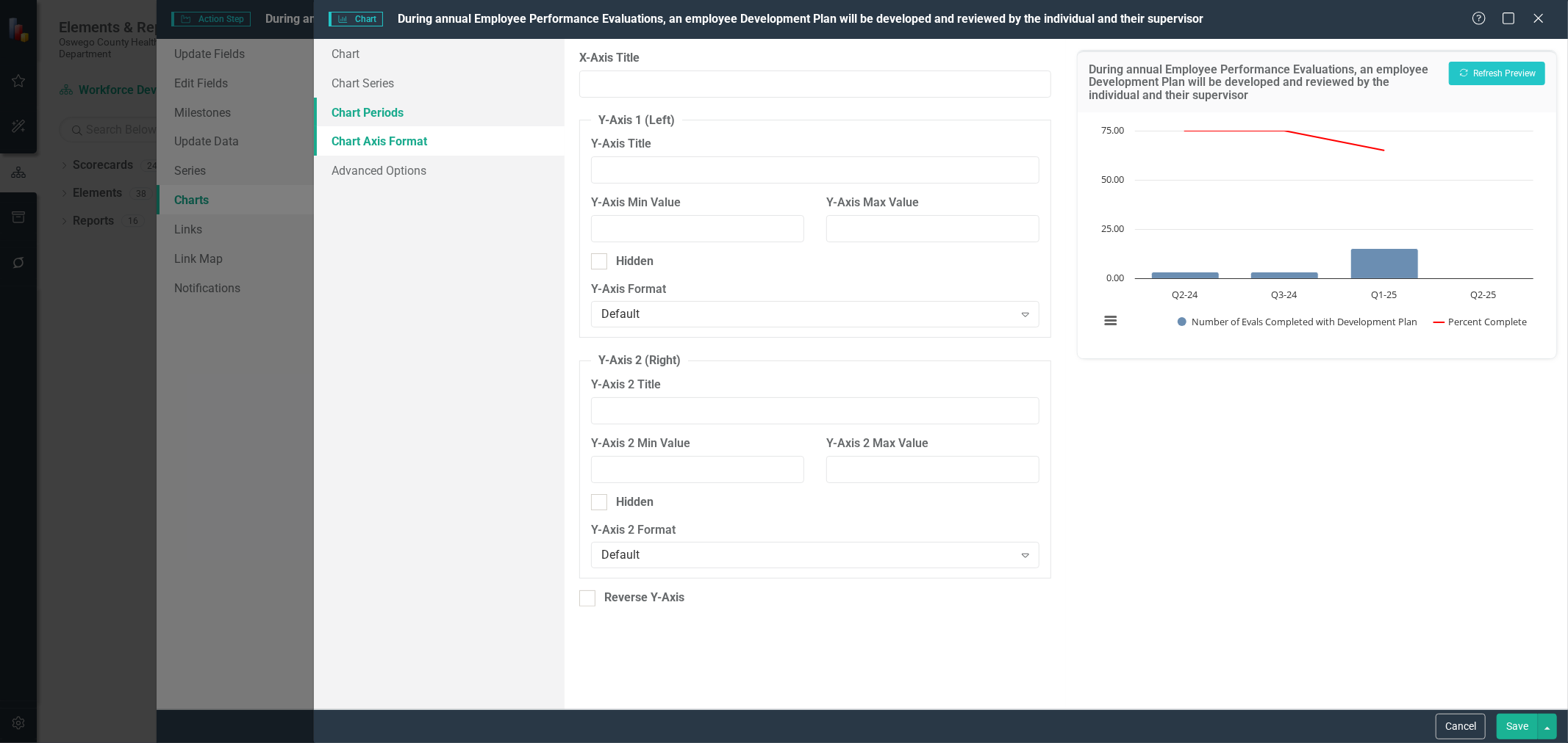
click at [343, 103] on link "Chart Periods" at bounding box center [439, 113] width 251 height 30
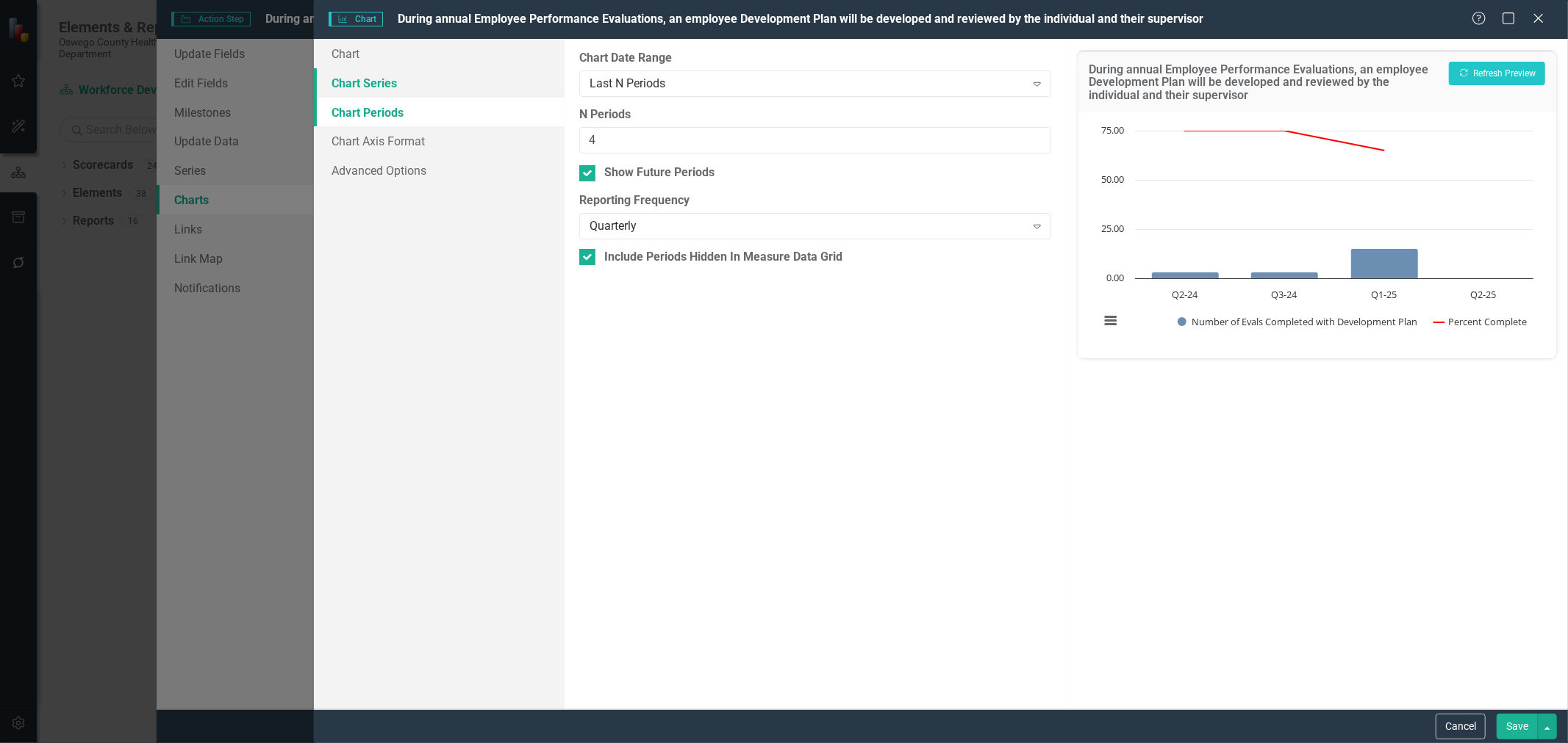
click at [391, 86] on link "Chart Series" at bounding box center [439, 83] width 251 height 30
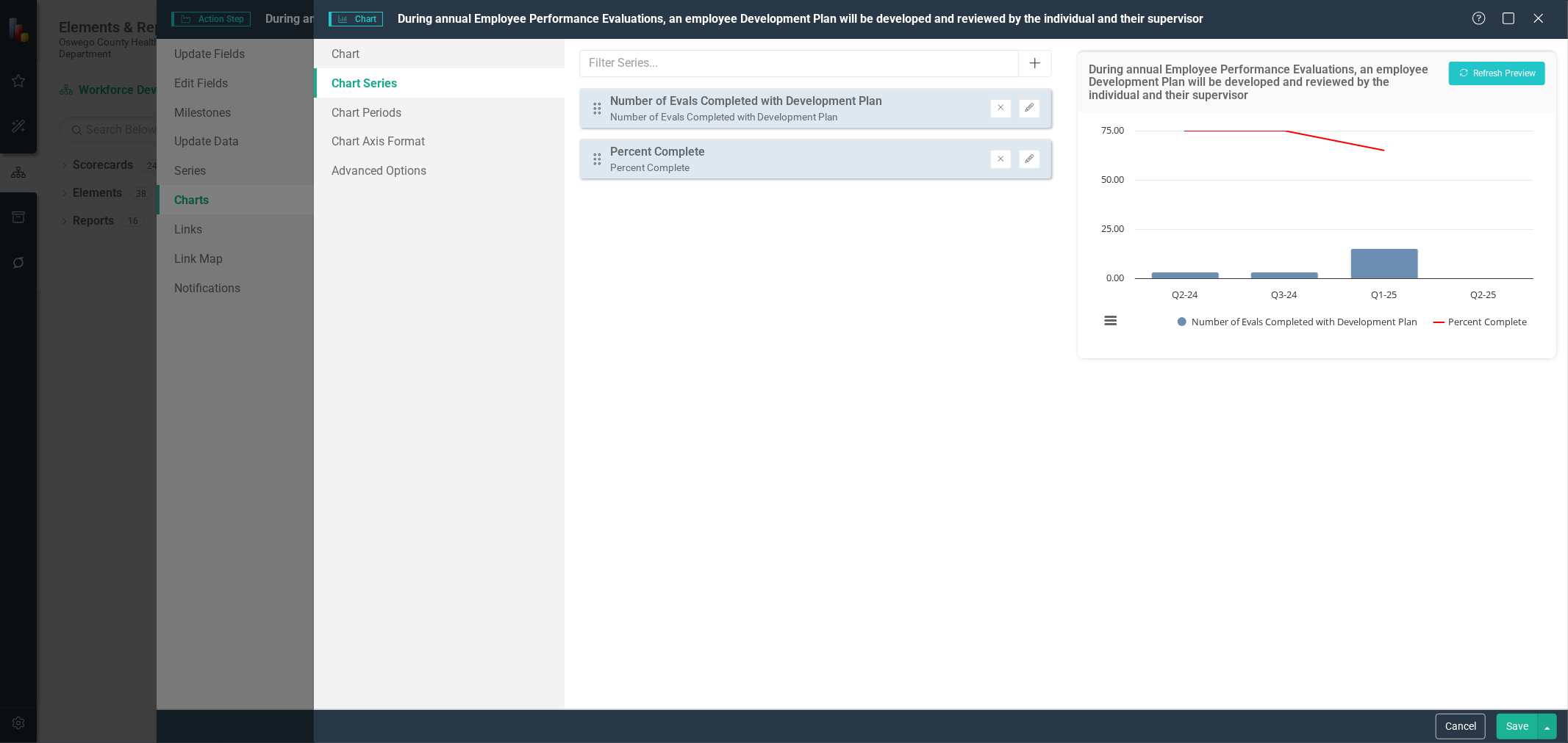
click at [1036, 62] on icon "Add" at bounding box center [1035, 63] width 15 height 12
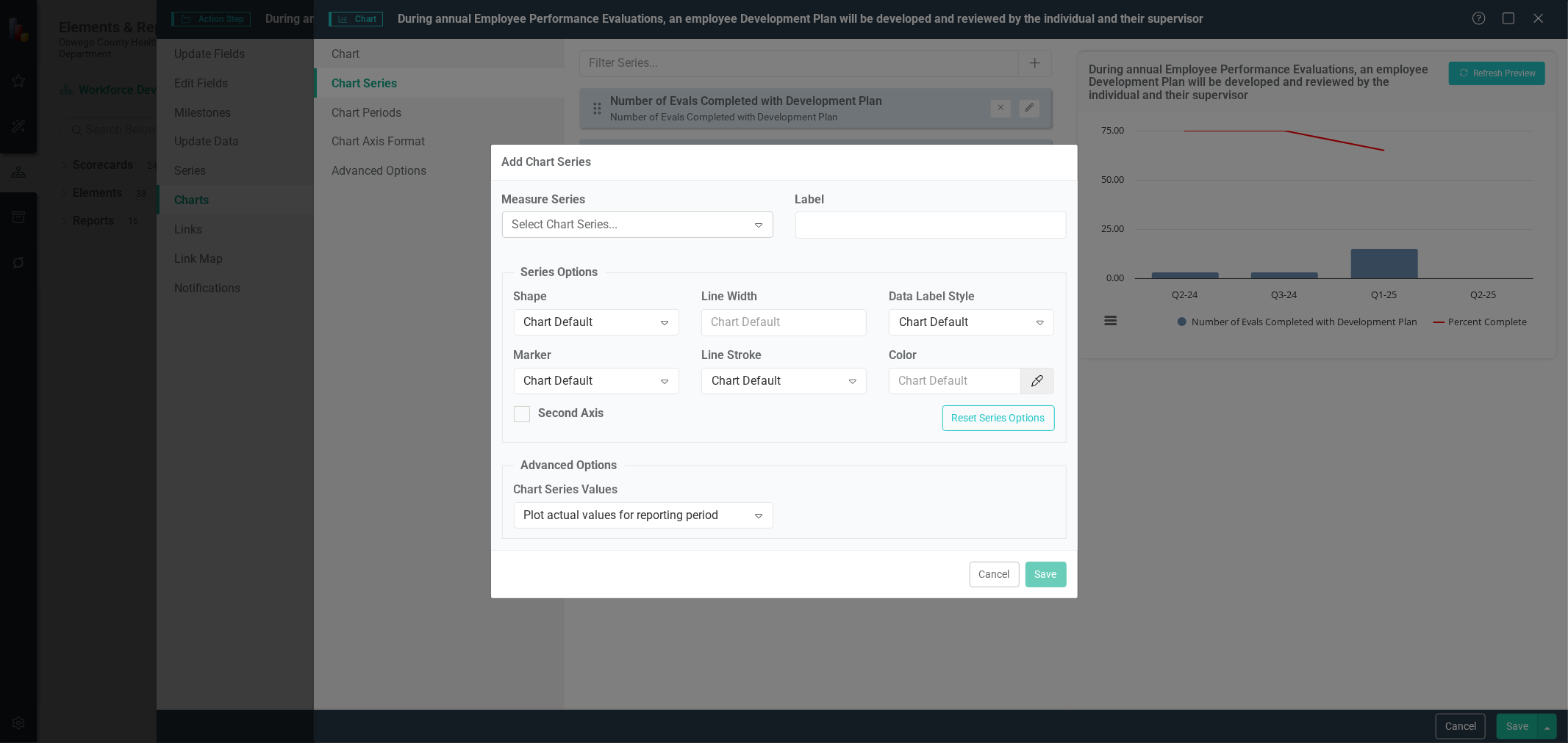
click at [757, 224] on icon "Expand" at bounding box center [758, 224] width 15 height 12
click at [838, 217] on input "Label" at bounding box center [931, 224] width 271 height 27
click at [762, 226] on icon "Expand" at bounding box center [758, 224] width 15 height 12
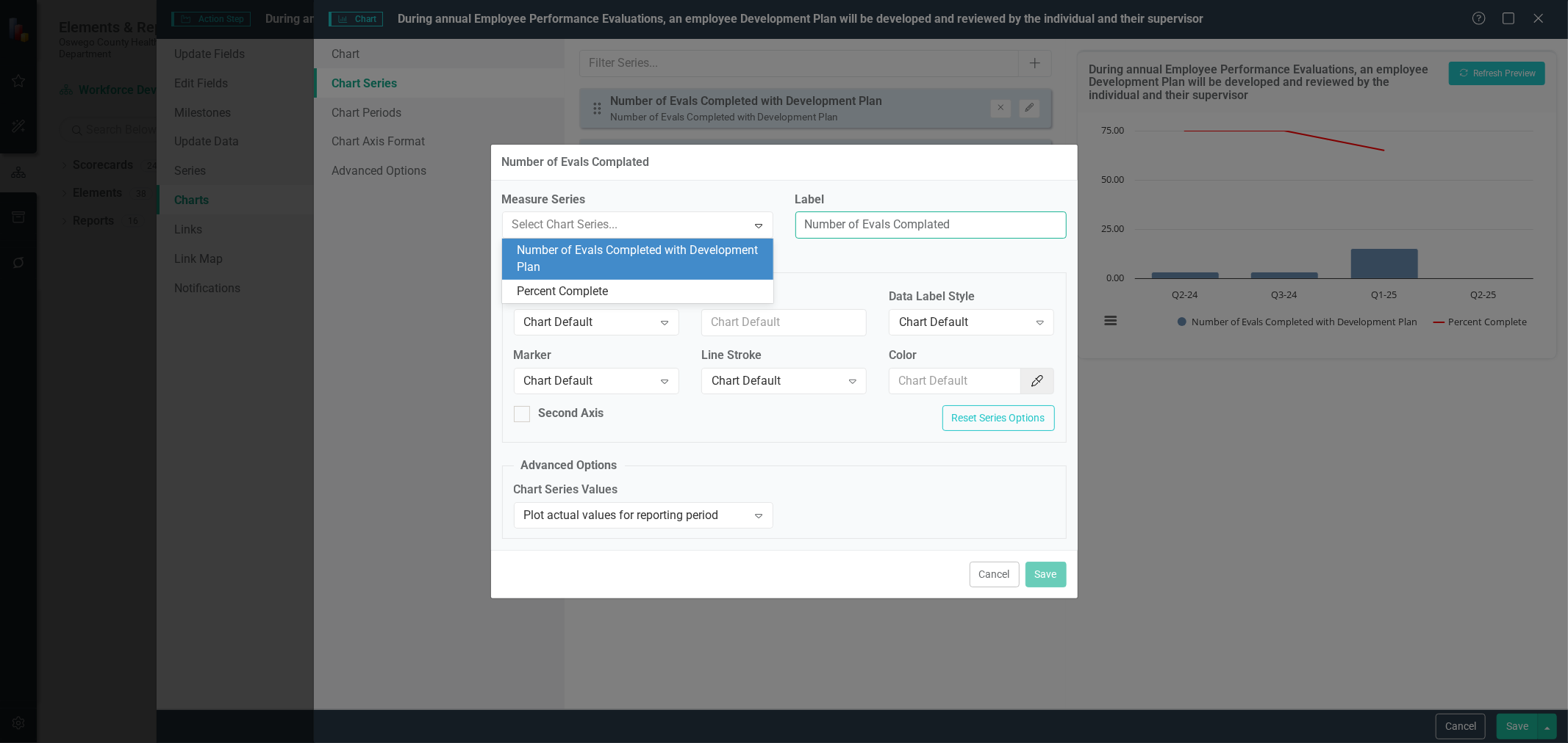
click at [886, 225] on input "Number of Evals Complated" at bounding box center [931, 224] width 271 height 27
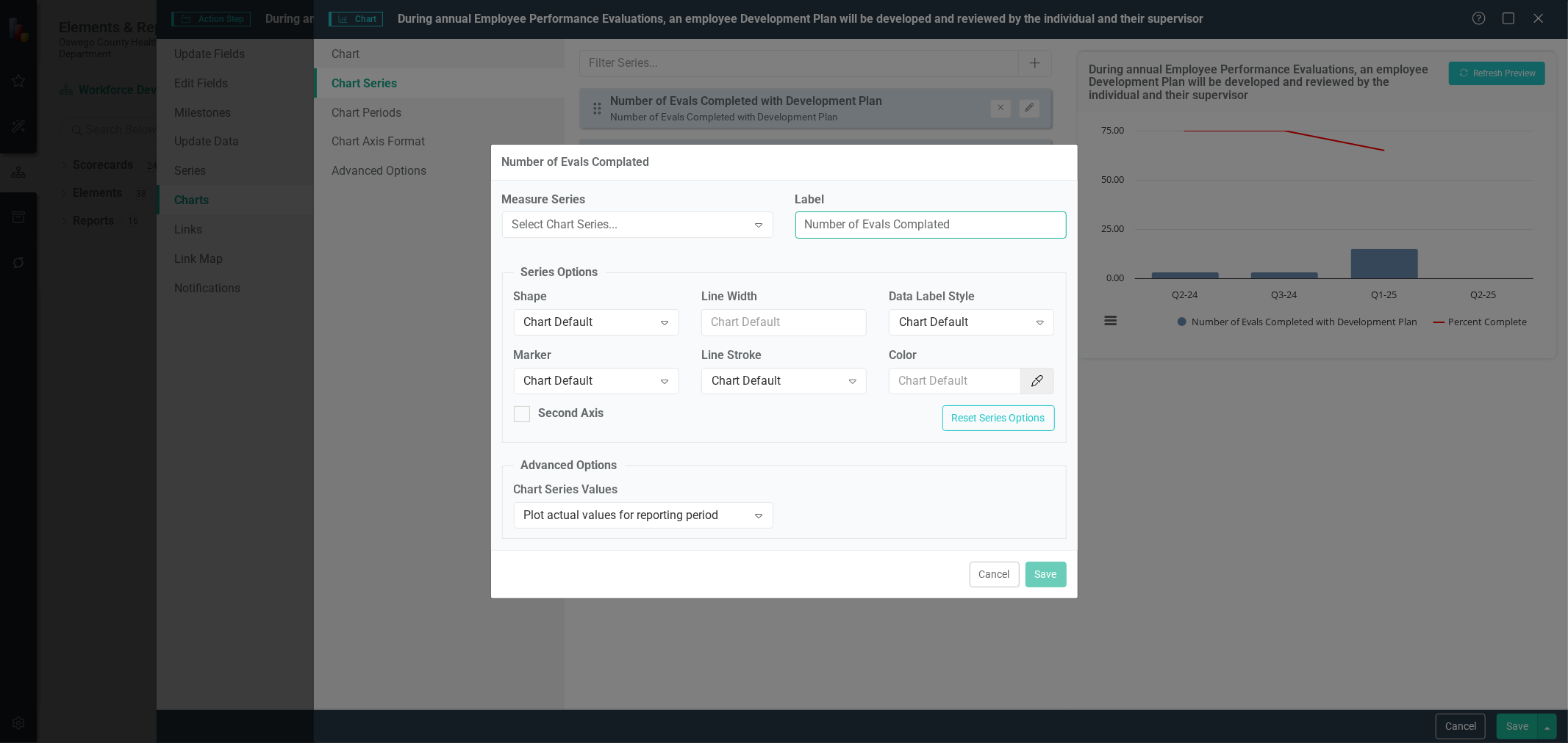
click at [932, 223] on input "Number of Evals Complated" at bounding box center [931, 224] width 271 height 27
type input "Number of Evals Completed"
click at [989, 415] on button "Reset Series Options" at bounding box center [998, 418] width 113 height 26
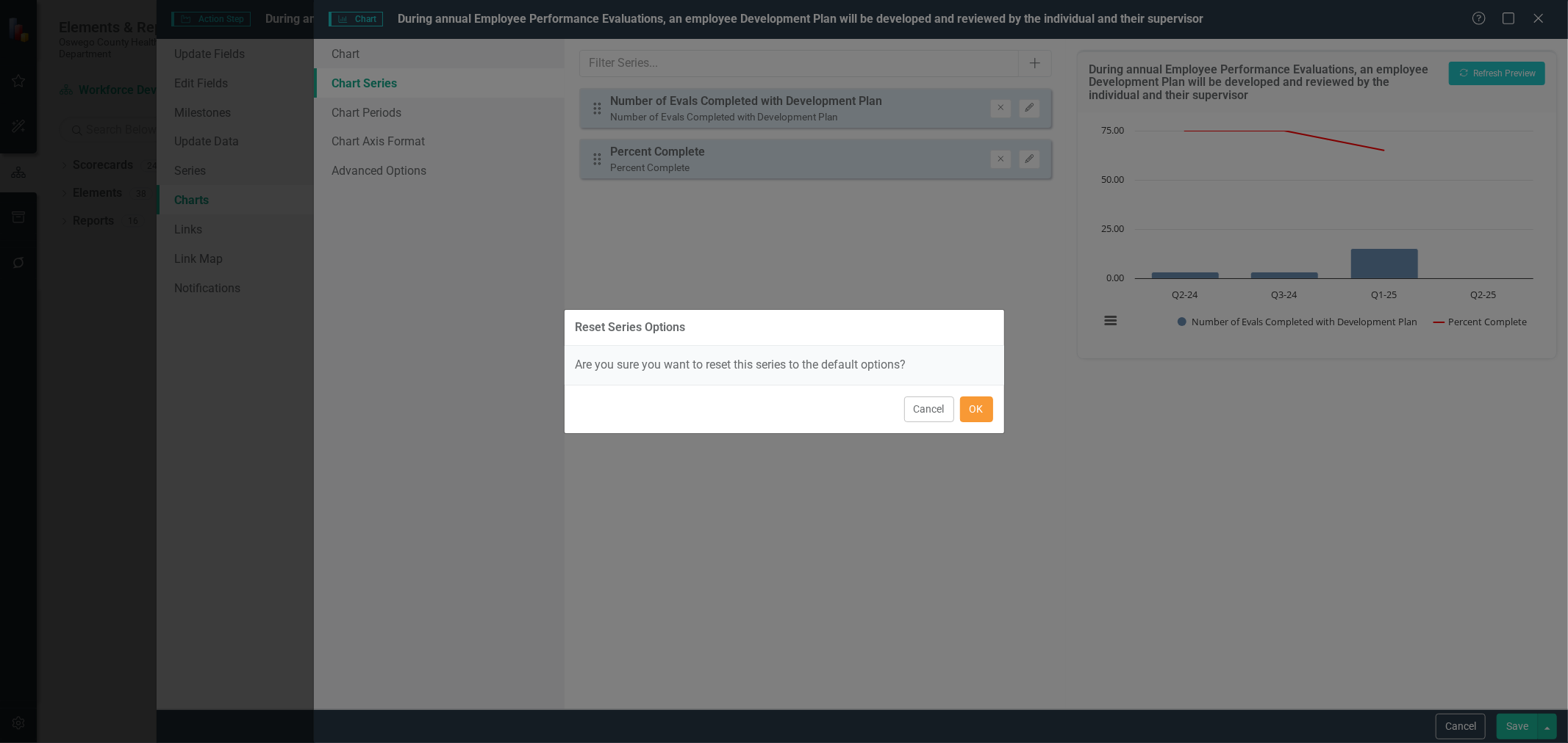
click at [974, 407] on button "OK" at bounding box center [975, 410] width 33 height 26
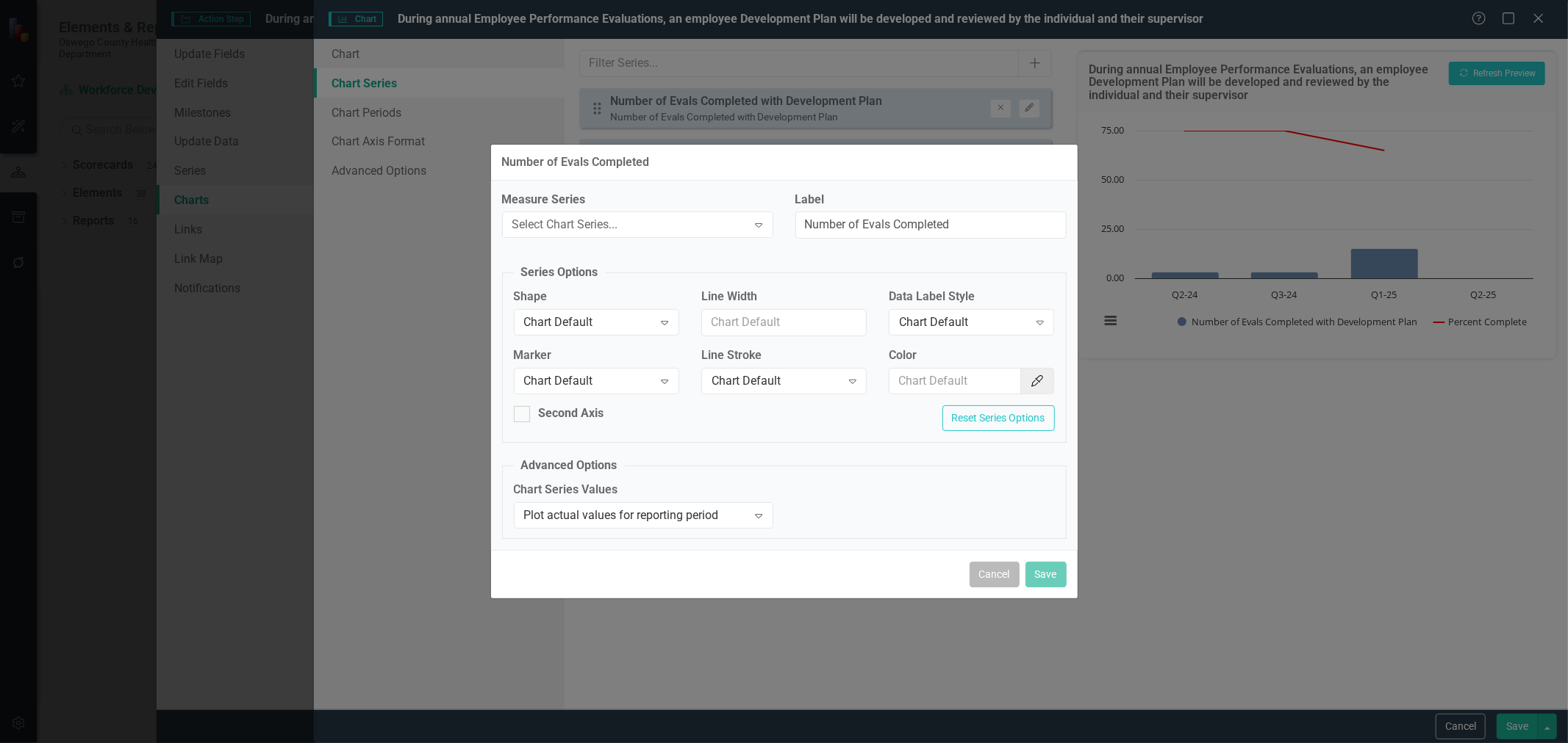
click at [994, 585] on button "Cancel" at bounding box center [995, 574] width 50 height 26
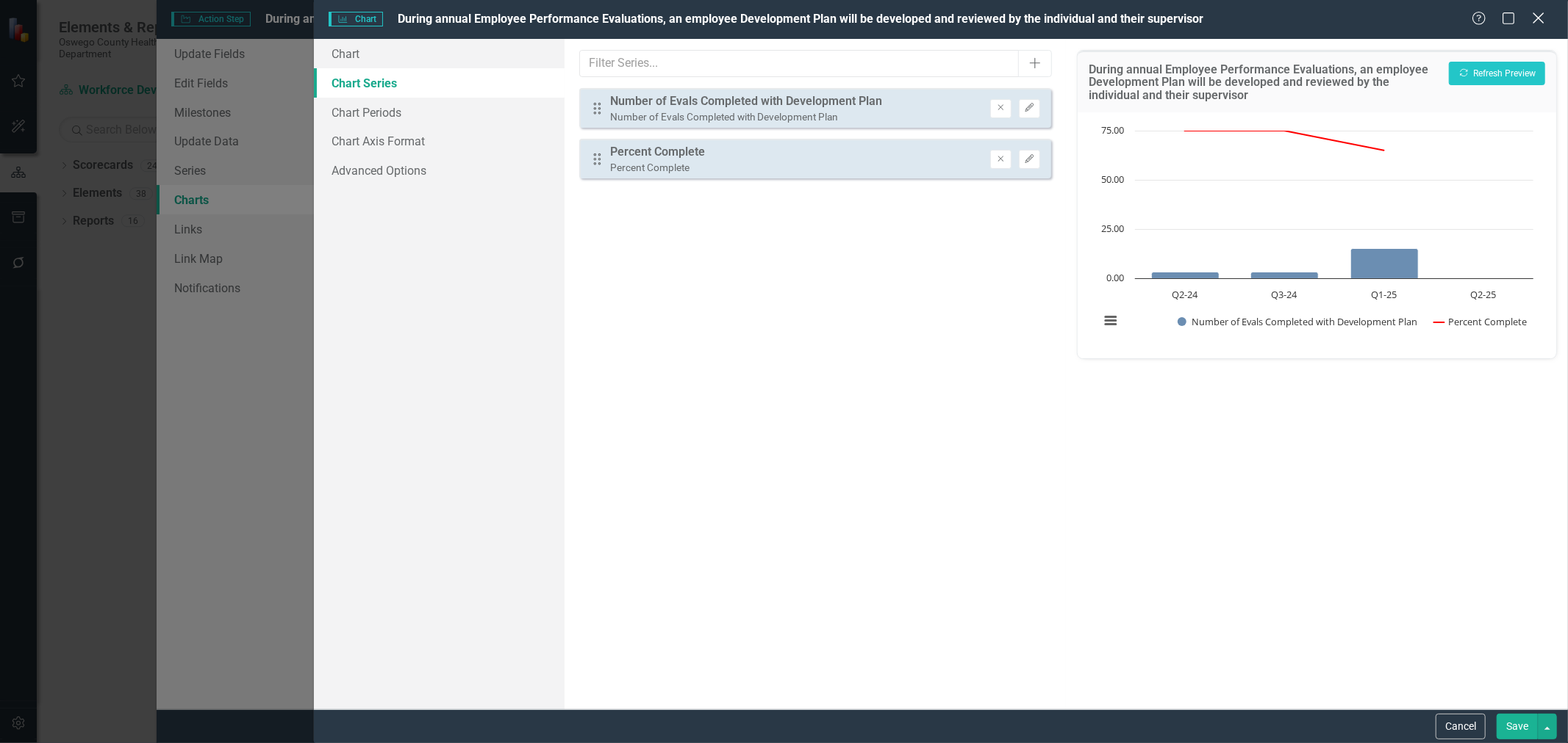
click at [1540, 20] on icon at bounding box center [1538, 18] width 11 height 11
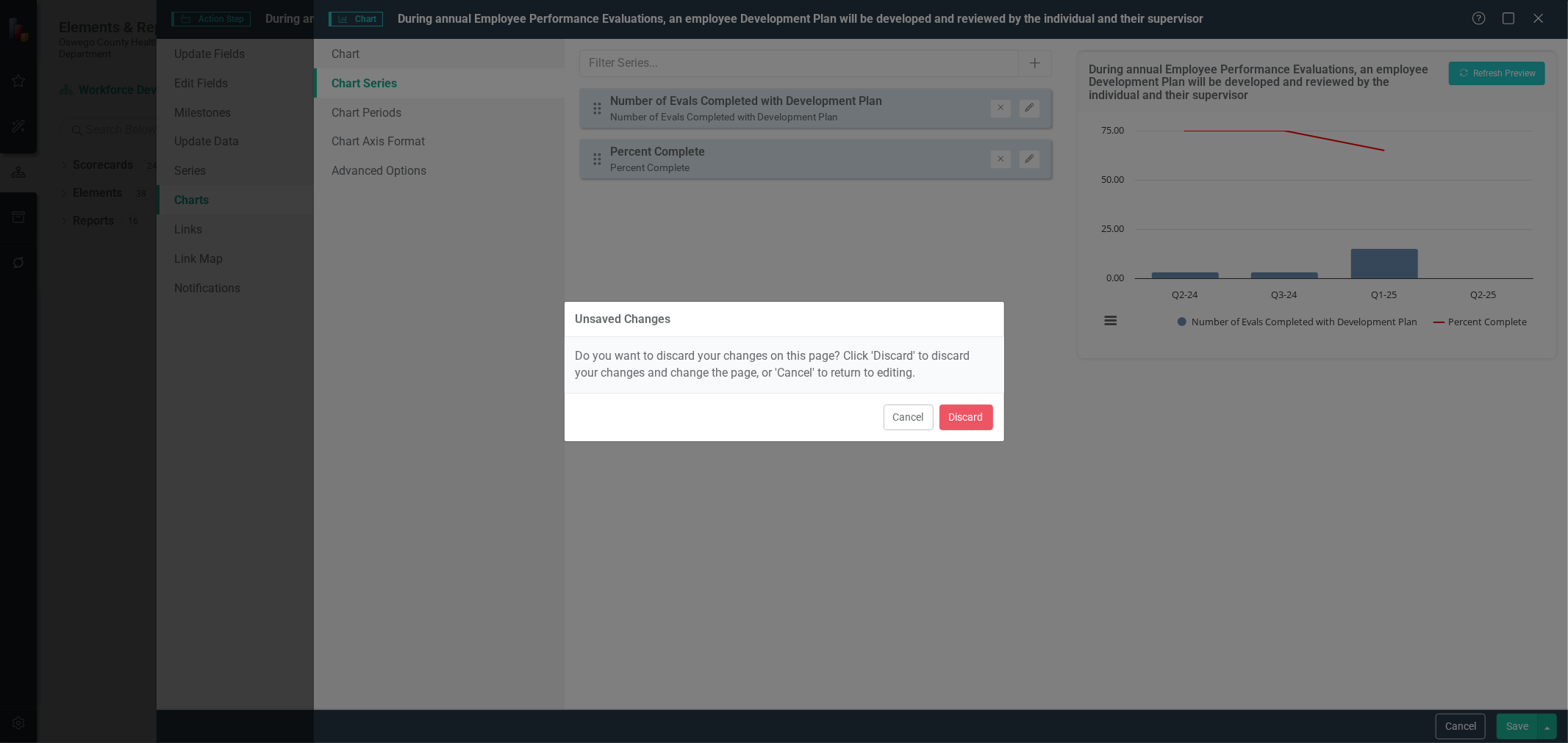
click at [899, 416] on button "Cancel" at bounding box center [908, 418] width 50 height 26
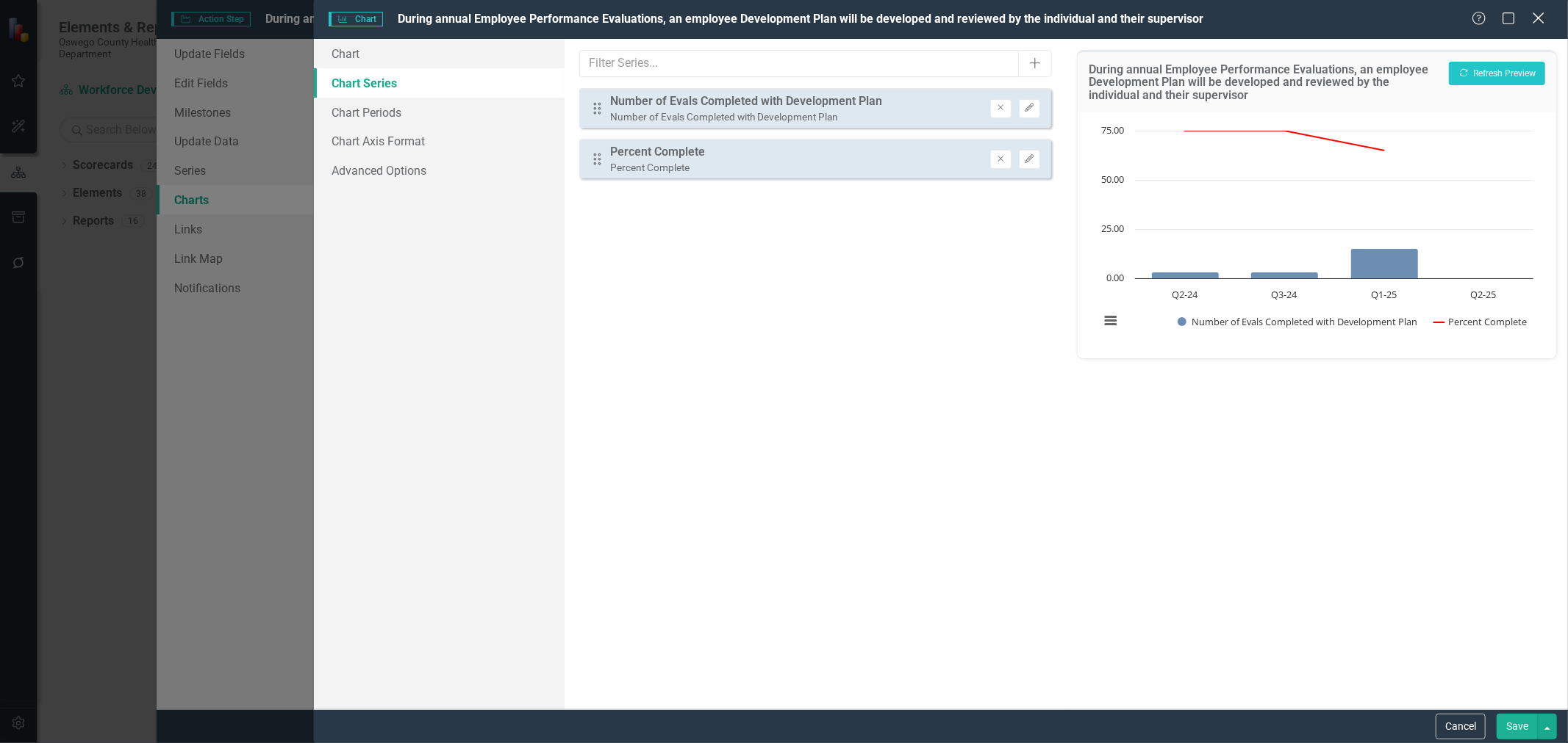
click at [1540, 16] on icon "Close" at bounding box center [1538, 18] width 19 height 14
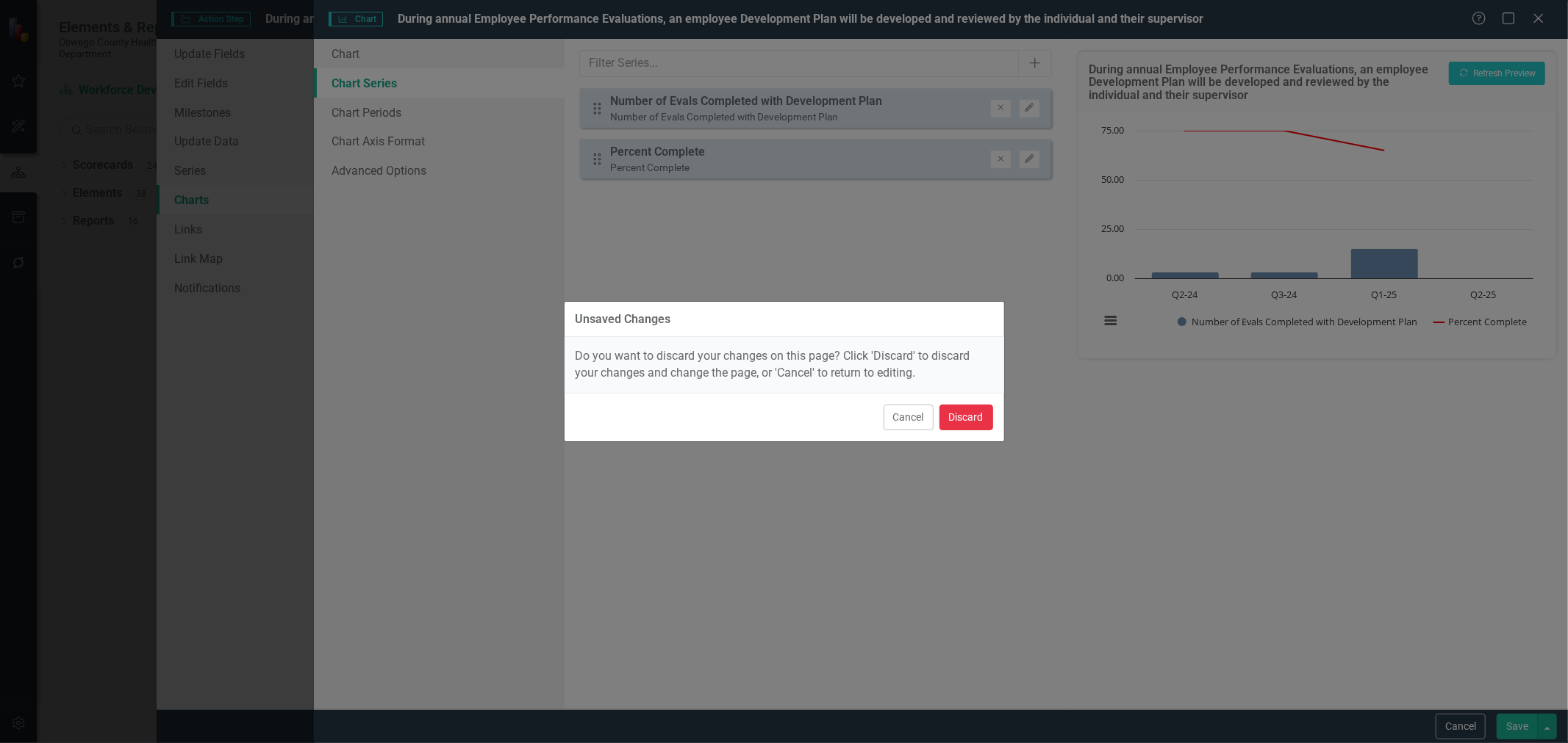
click at [972, 410] on button "Discard" at bounding box center [966, 418] width 54 height 26
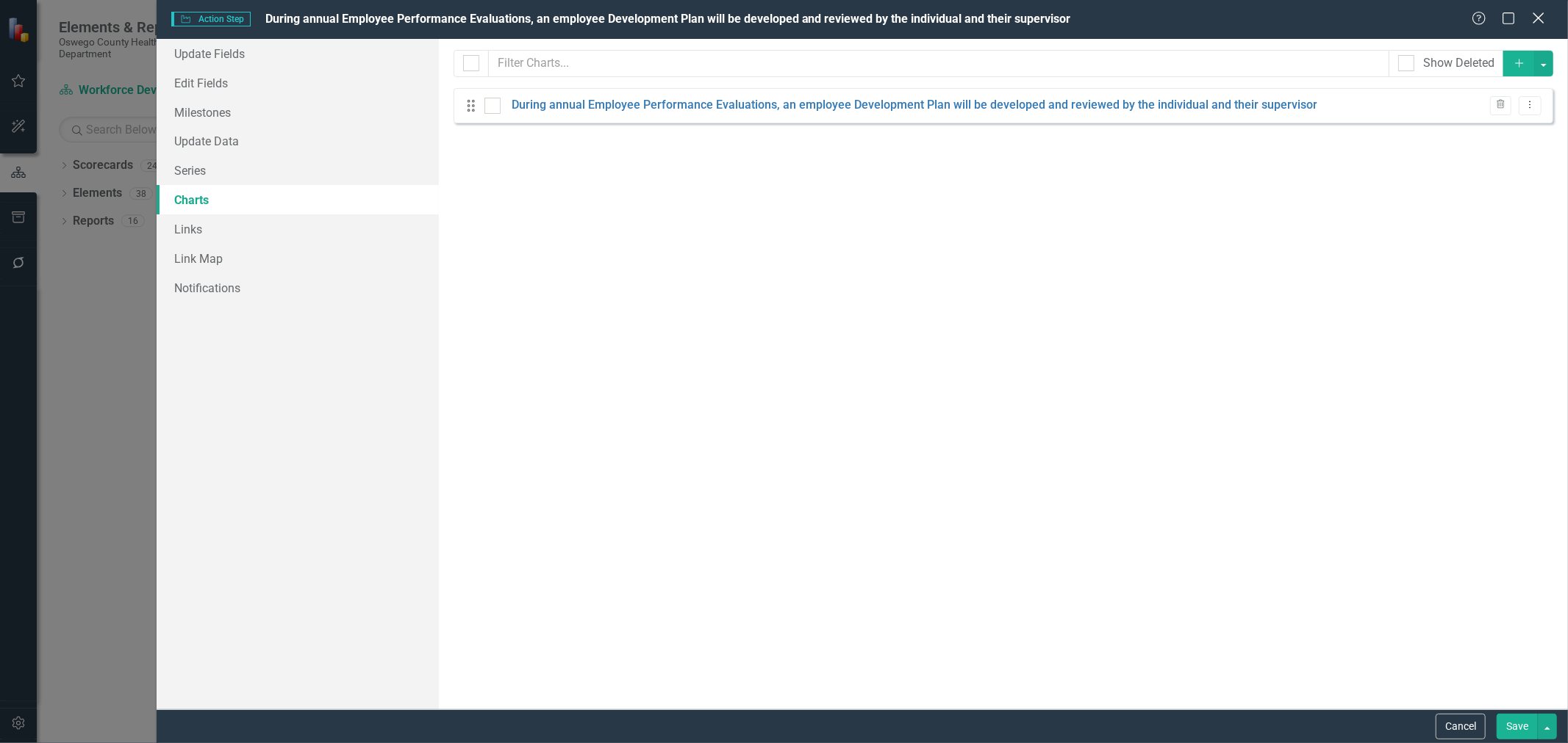
click at [1539, 16] on icon "Close" at bounding box center [1538, 18] width 19 height 14
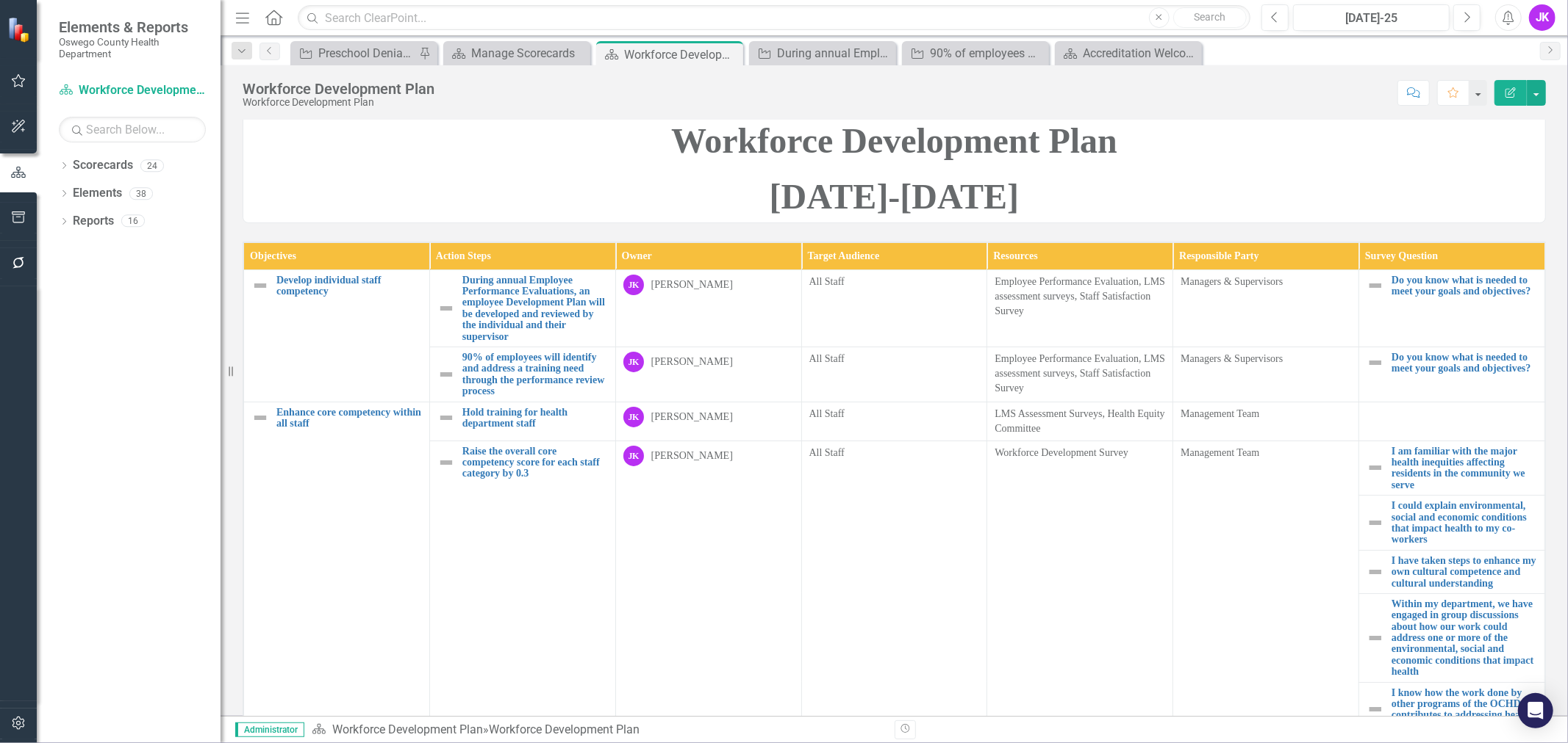
scroll to position [163, 0]
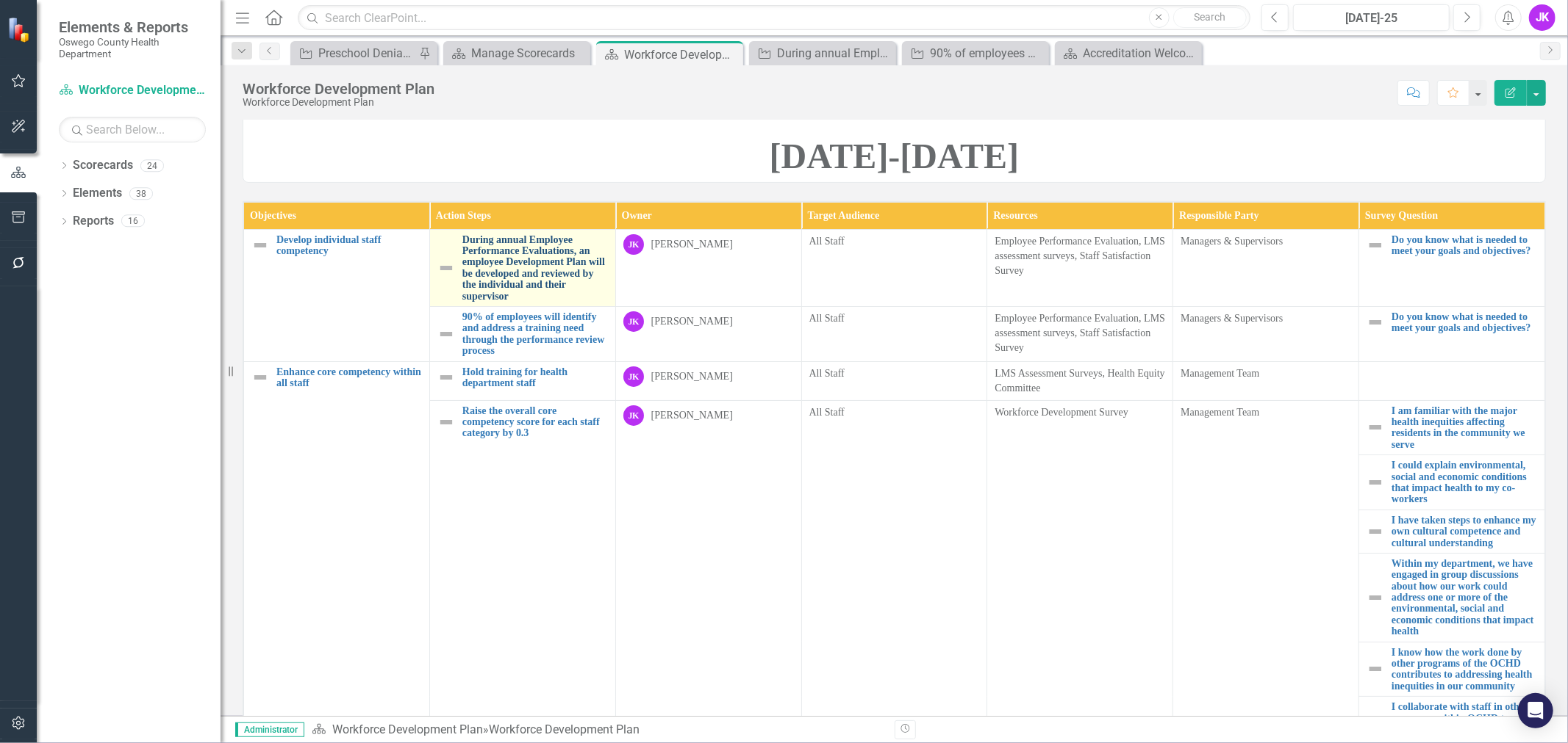
click at [510, 302] on link "During annual Employee Performance Evaluations, an employee Development Plan wi…" at bounding box center [535, 268] width 145 height 68
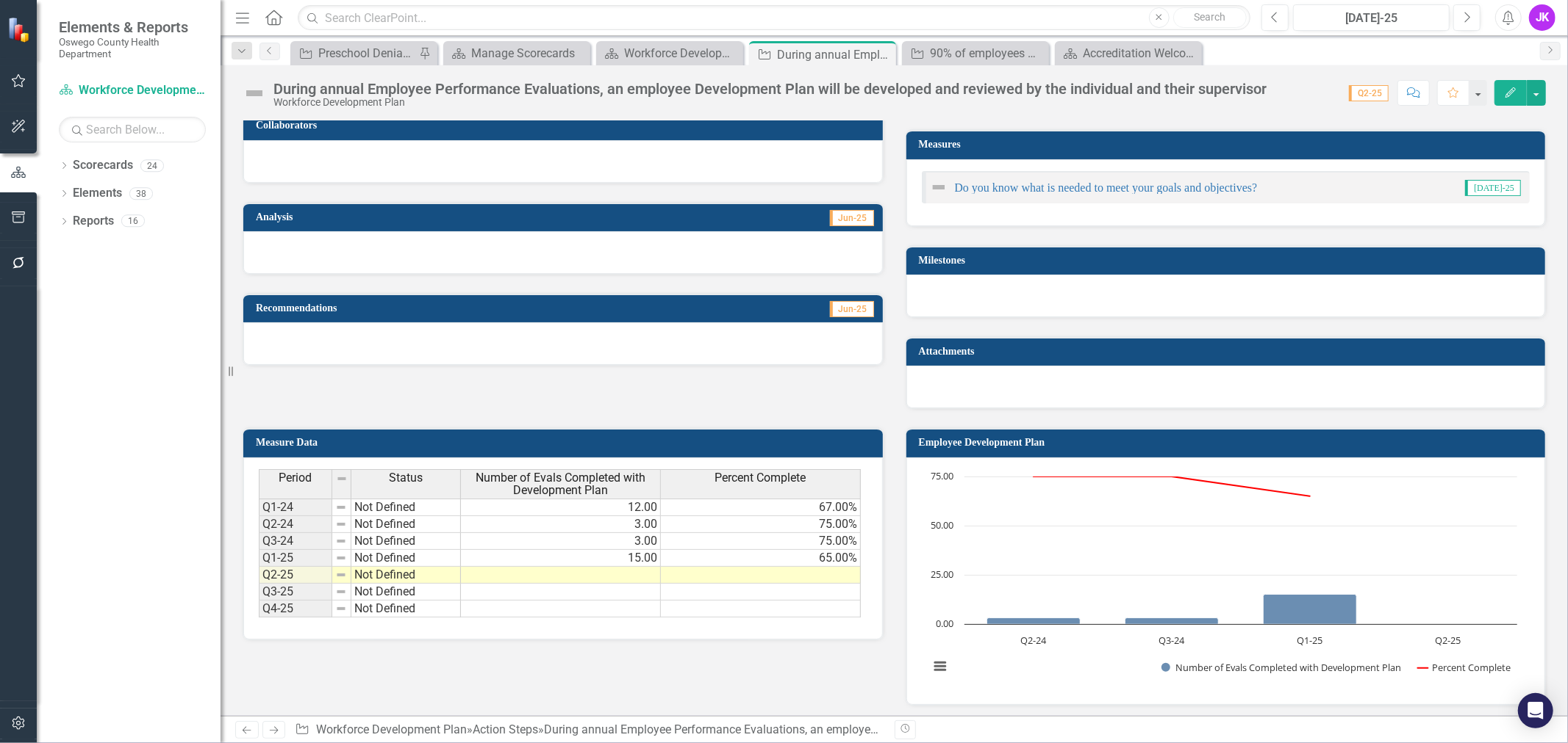
scroll to position [290, 0]
click at [640, 549] on td "15.00" at bounding box center [561, 558] width 200 height 17
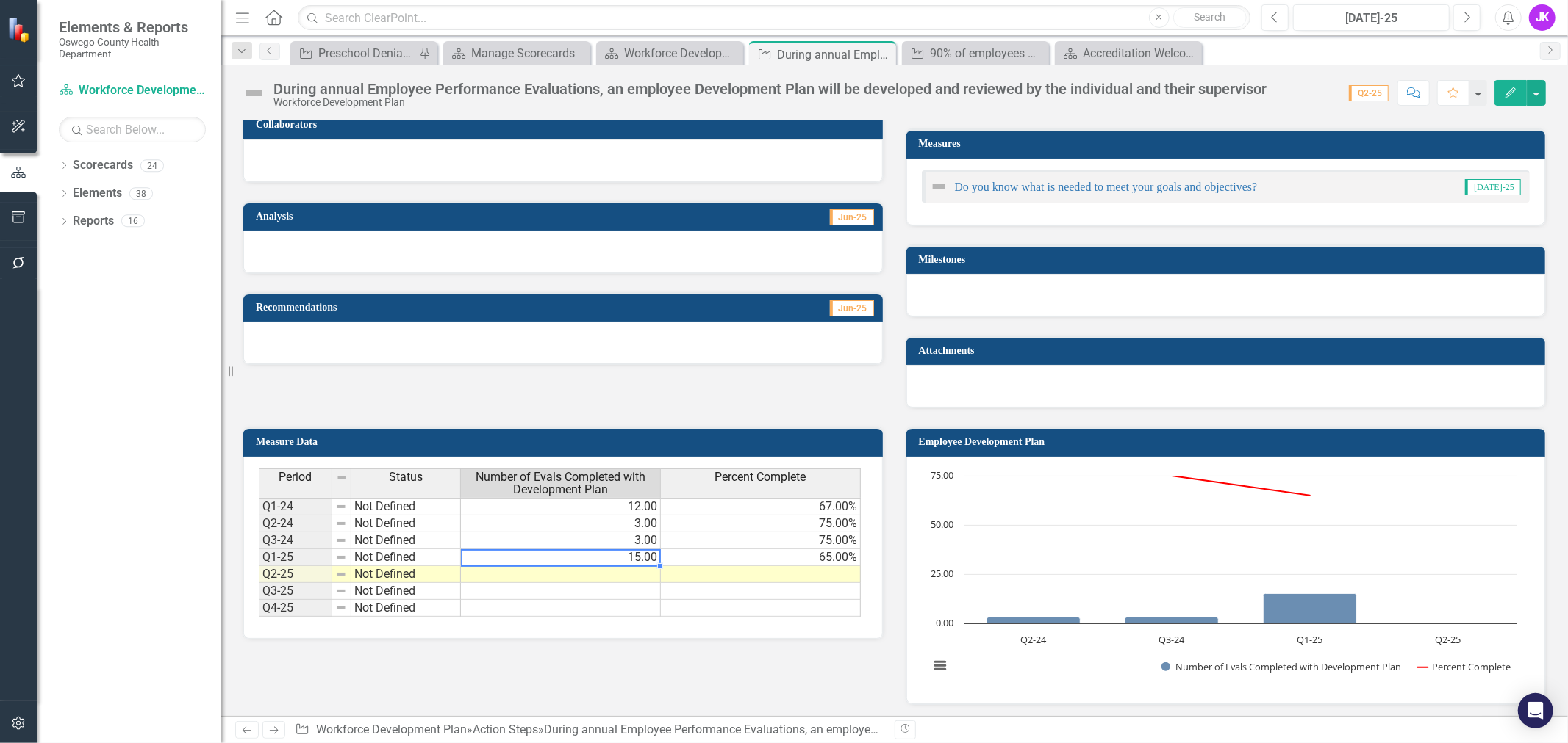
click at [640, 549] on td "15.00" at bounding box center [561, 558] width 200 height 17
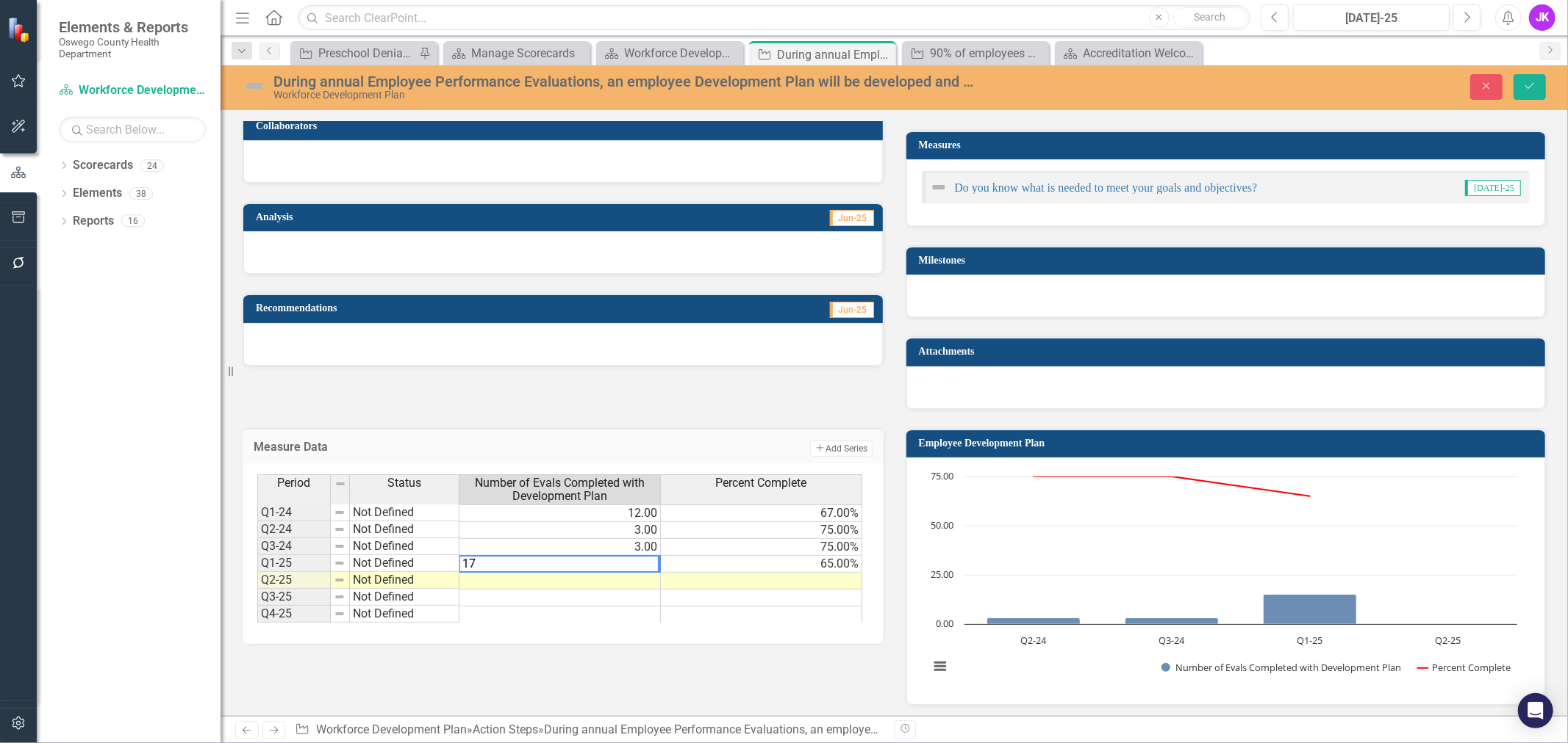
type textarea "17"
click at [827, 574] on td at bounding box center [761, 581] width 201 height 17
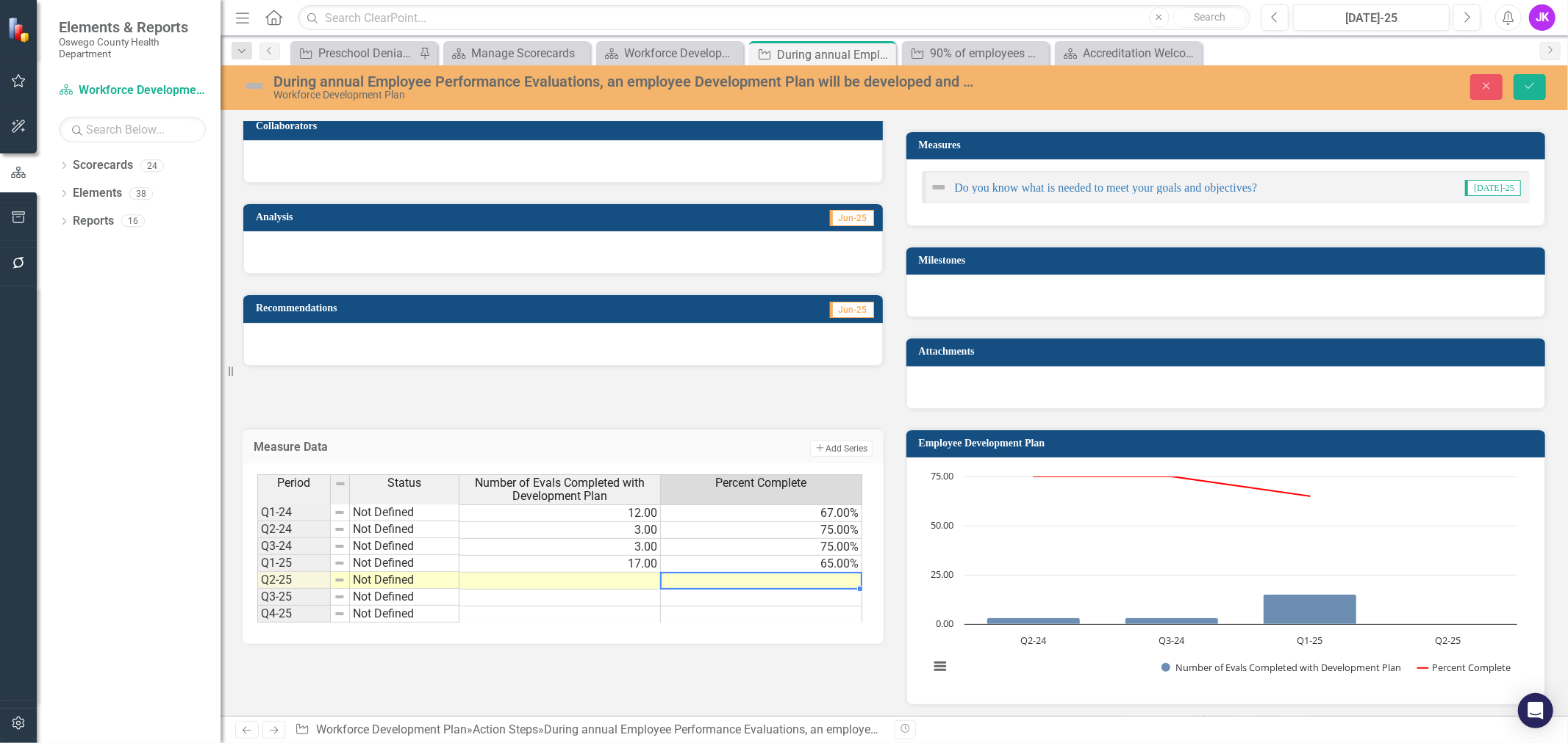
scroll to position [0, 9]
type textarea "68"
click at [827, 559] on td "65.00%" at bounding box center [761, 564] width 201 height 17
type textarea "0"
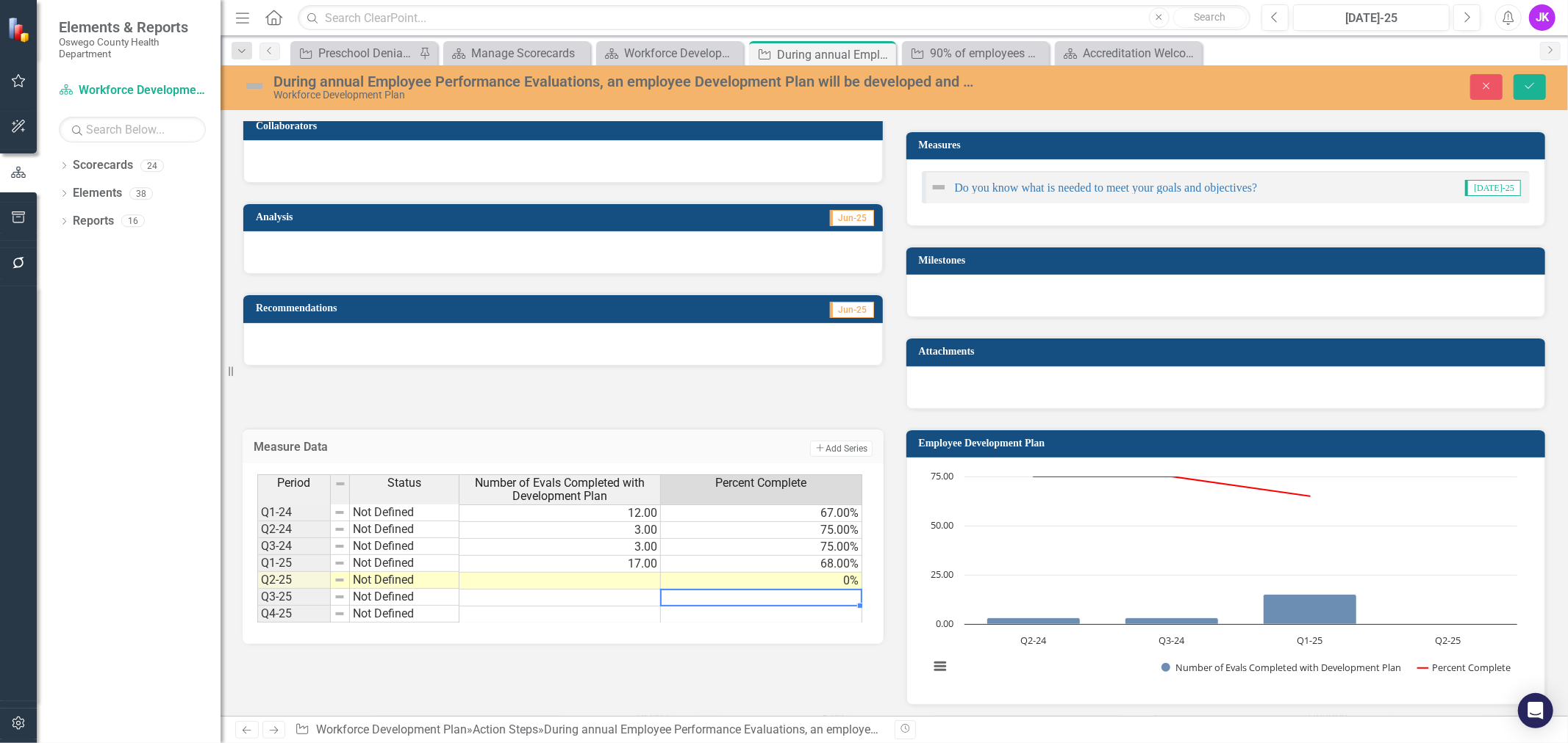
click at [844, 578] on td "0%" at bounding box center [761, 581] width 201 height 17
click at [576, 591] on td at bounding box center [560, 598] width 201 height 17
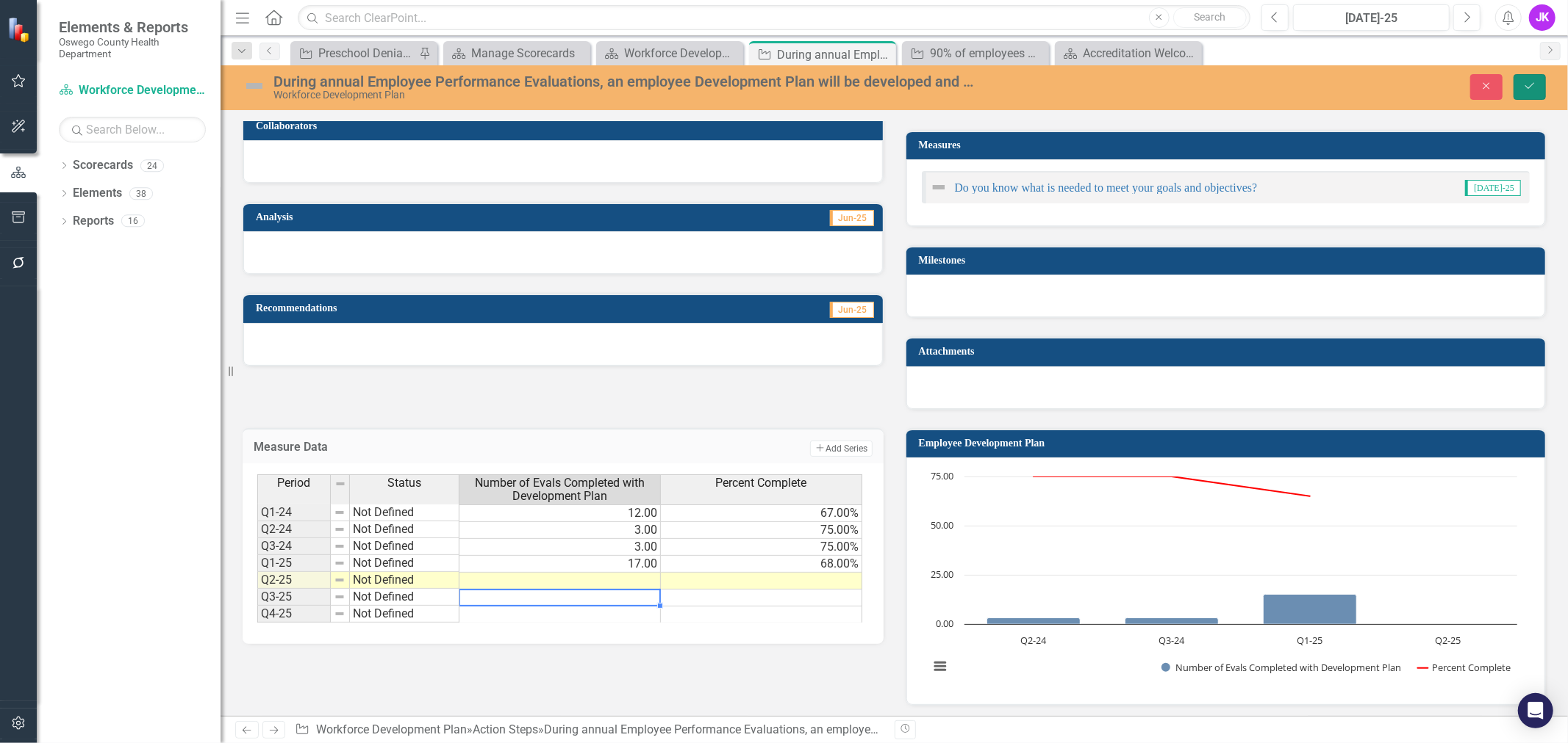
click at [1527, 85] on icon "Save" at bounding box center [1530, 86] width 13 height 10
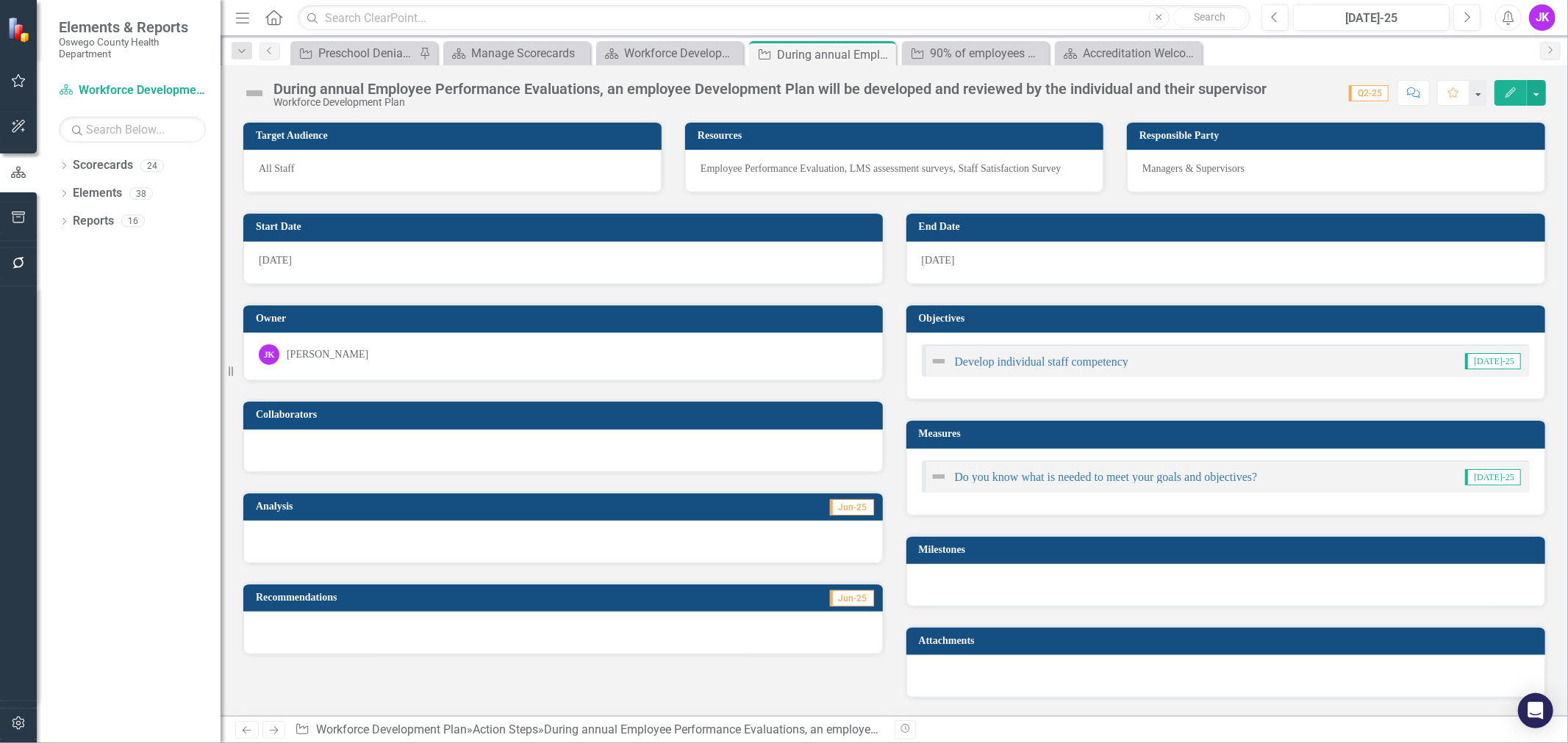
scroll to position [290, 0]
